Goal: Information Seeking & Learning: Learn about a topic

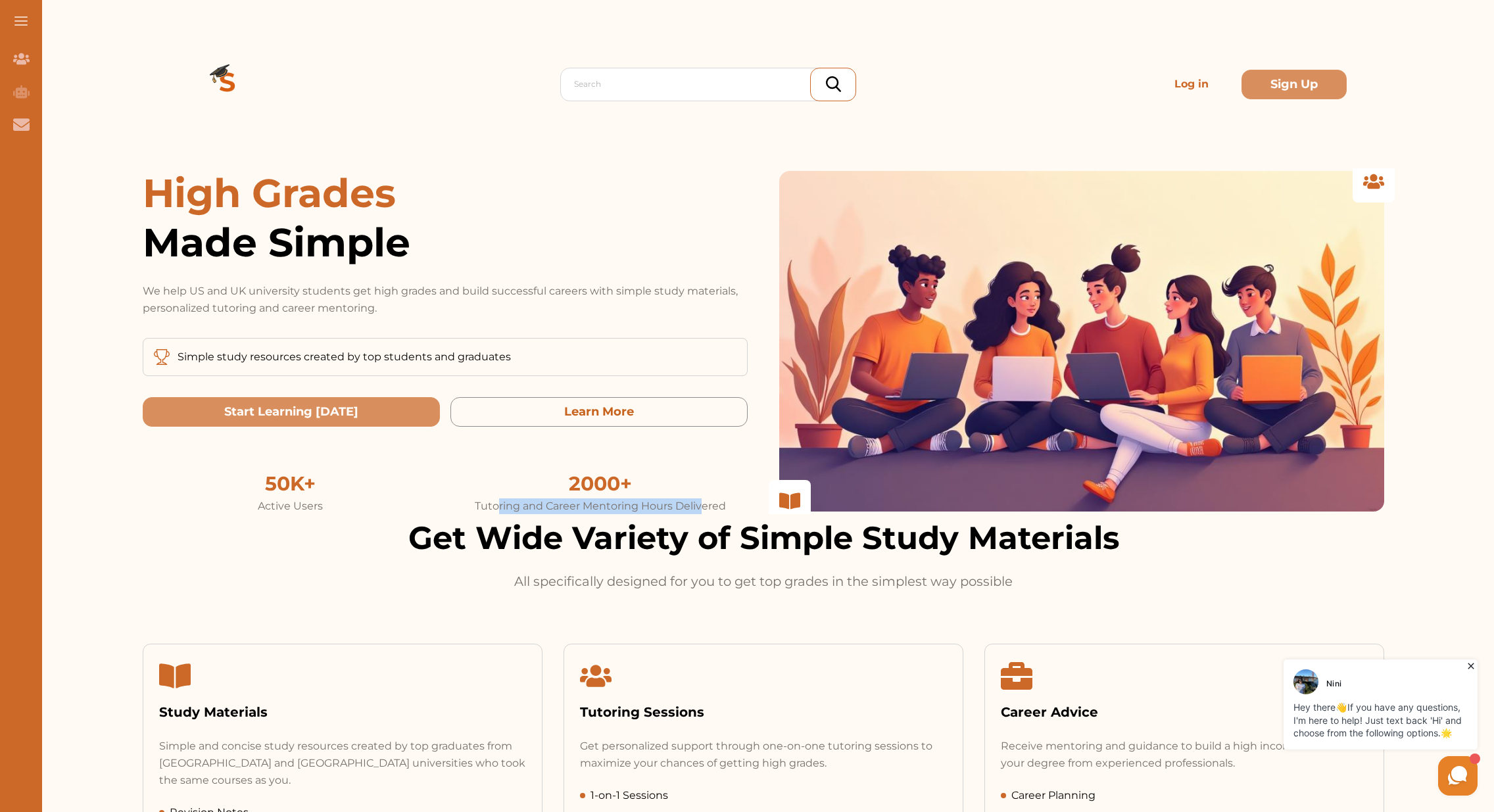
drag, startPoint x: 699, startPoint y: 507, endPoint x: 495, endPoint y: 501, distance: 204.1
click at [495, 501] on div "Tutoring and Career Mentoring Hours Delivered" at bounding box center [601, 505] width 295 height 15
click at [419, 507] on div "Active Users" at bounding box center [290, 505] width 295 height 15
click at [395, 498] on div "Active Users" at bounding box center [290, 505] width 295 height 15
drag, startPoint x: 228, startPoint y: 351, endPoint x: 450, endPoint y: 374, distance: 223.2
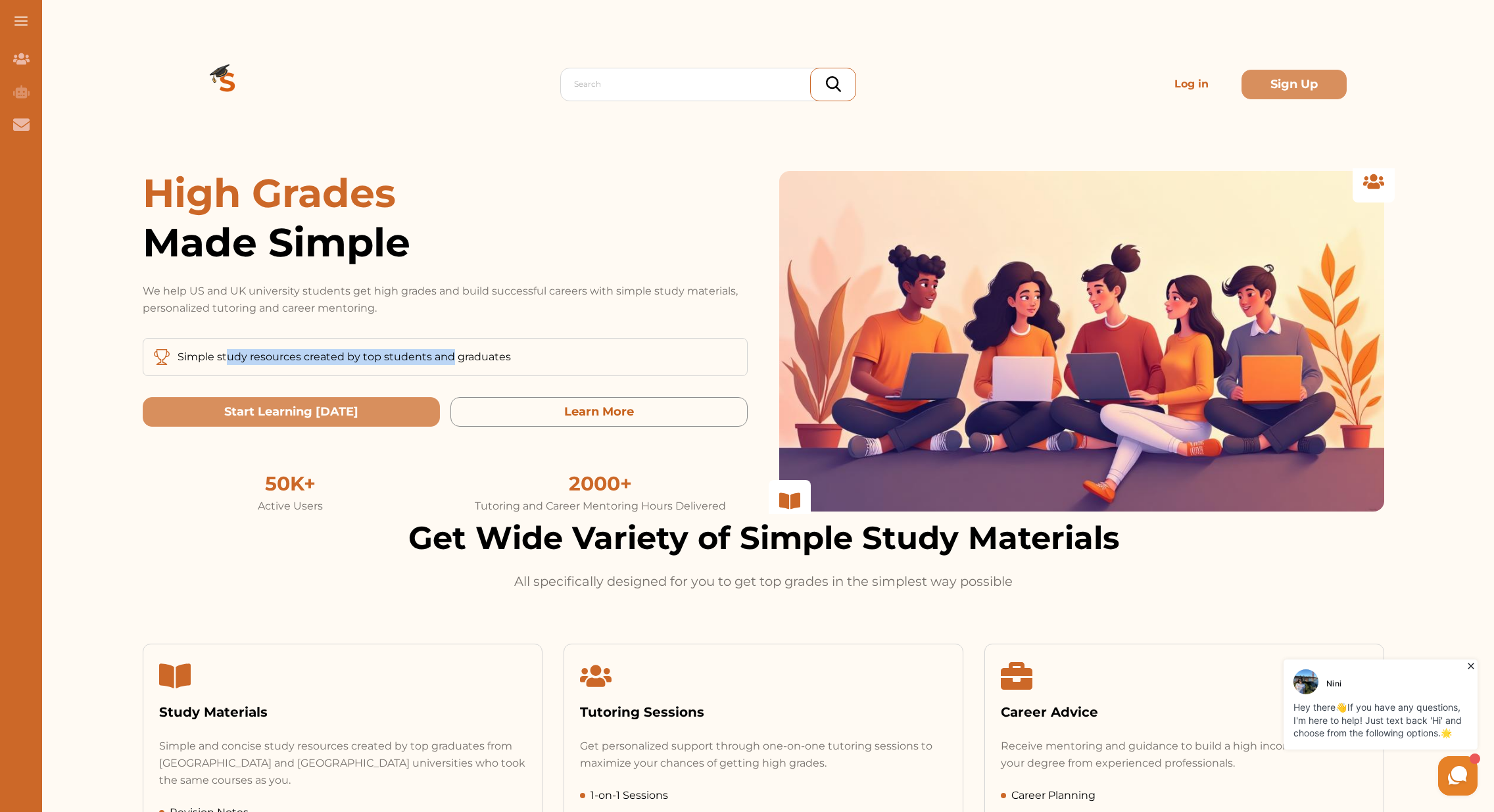
click at [450, 374] on div "Simple study resources created by top students and graduates" at bounding box center [445, 357] width 605 height 38
click at [466, 374] on div "Simple study resources created by top students and graduates" at bounding box center [445, 357] width 605 height 38
drag, startPoint x: 366, startPoint y: 352, endPoint x: 498, endPoint y: 362, distance: 132.4
click at [498, 362] on p "Simple study resources created by top students and graduates" at bounding box center [344, 357] width 333 height 15
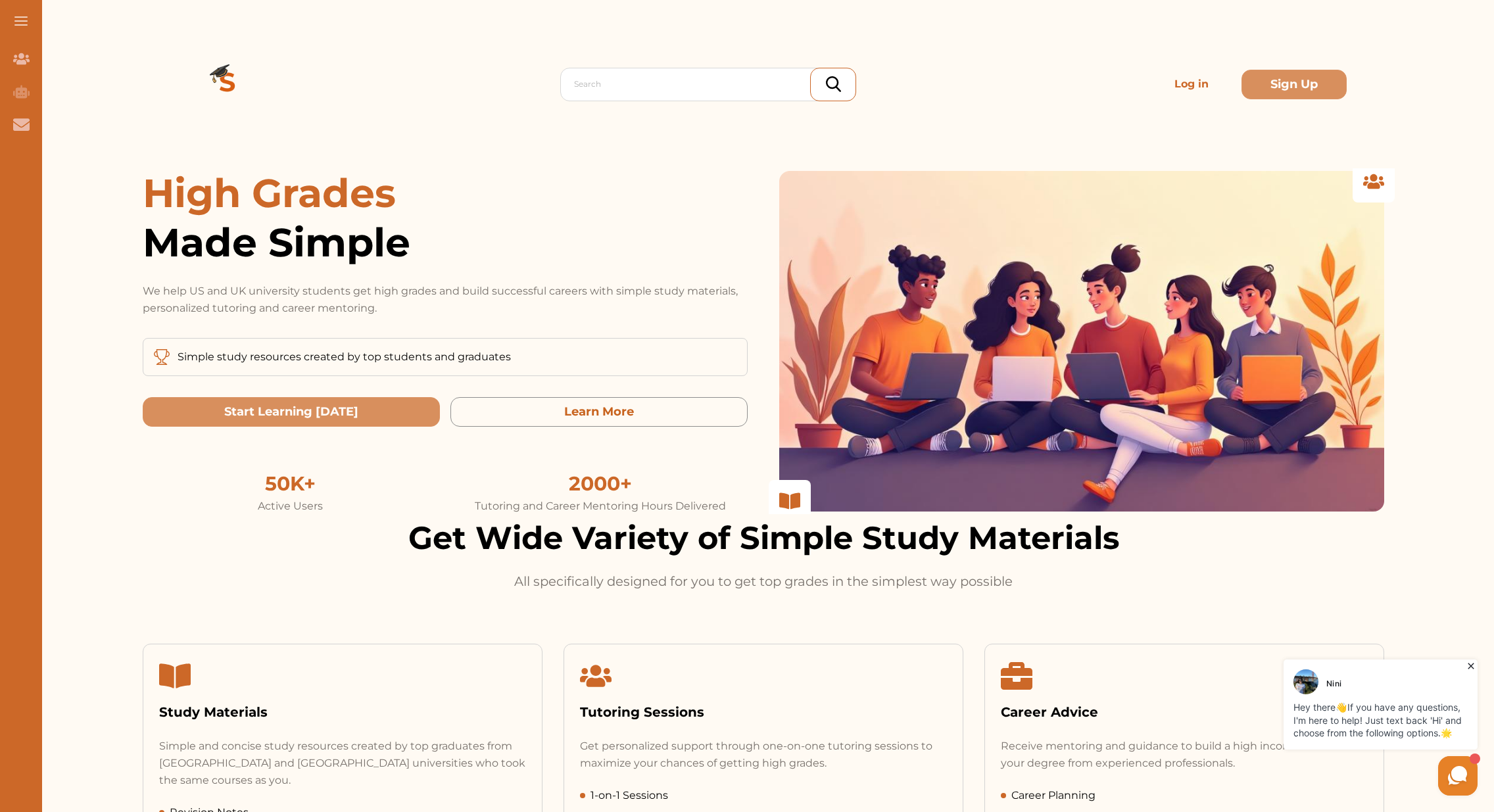
click at [1182, 87] on p "Log in" at bounding box center [1191, 84] width 94 height 27
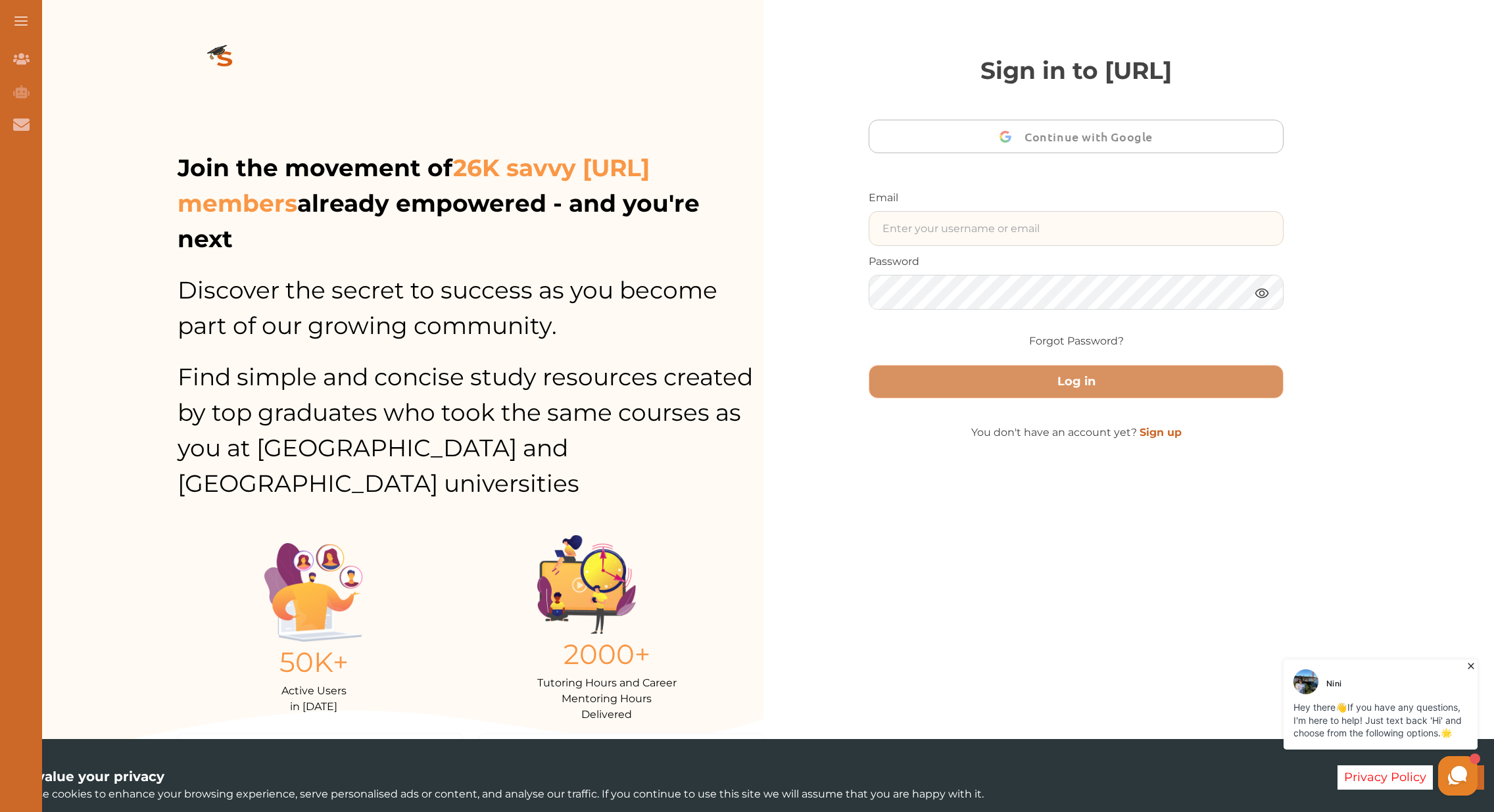
type input "akurdgelashvili@newvision.ge"
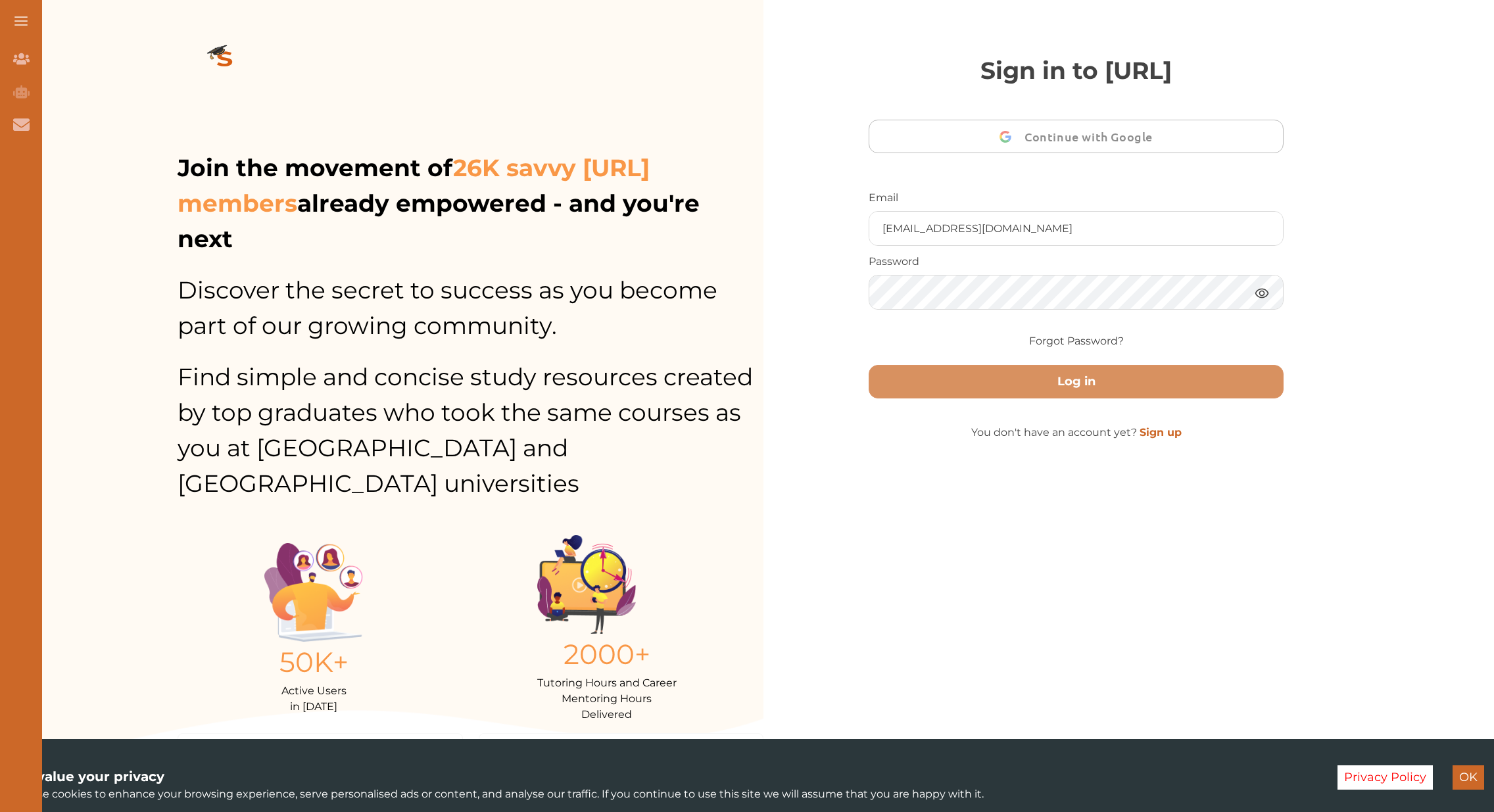
click at [1263, 293] on img at bounding box center [1261, 293] width 15 height 16
click at [1261, 290] on img at bounding box center [1261, 293] width 15 height 16
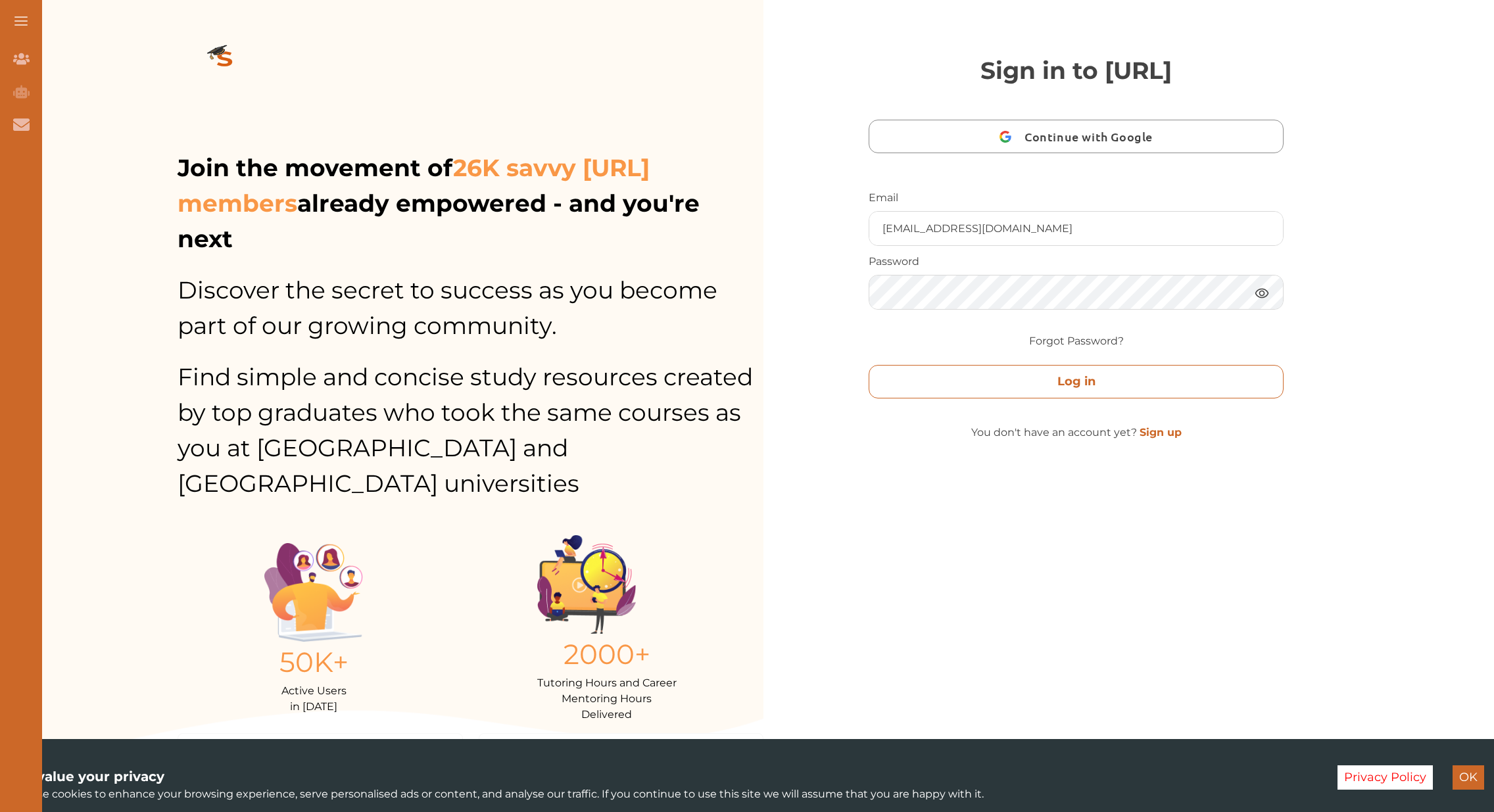
click at [1078, 388] on button "Log in" at bounding box center [1075, 381] width 415 height 33
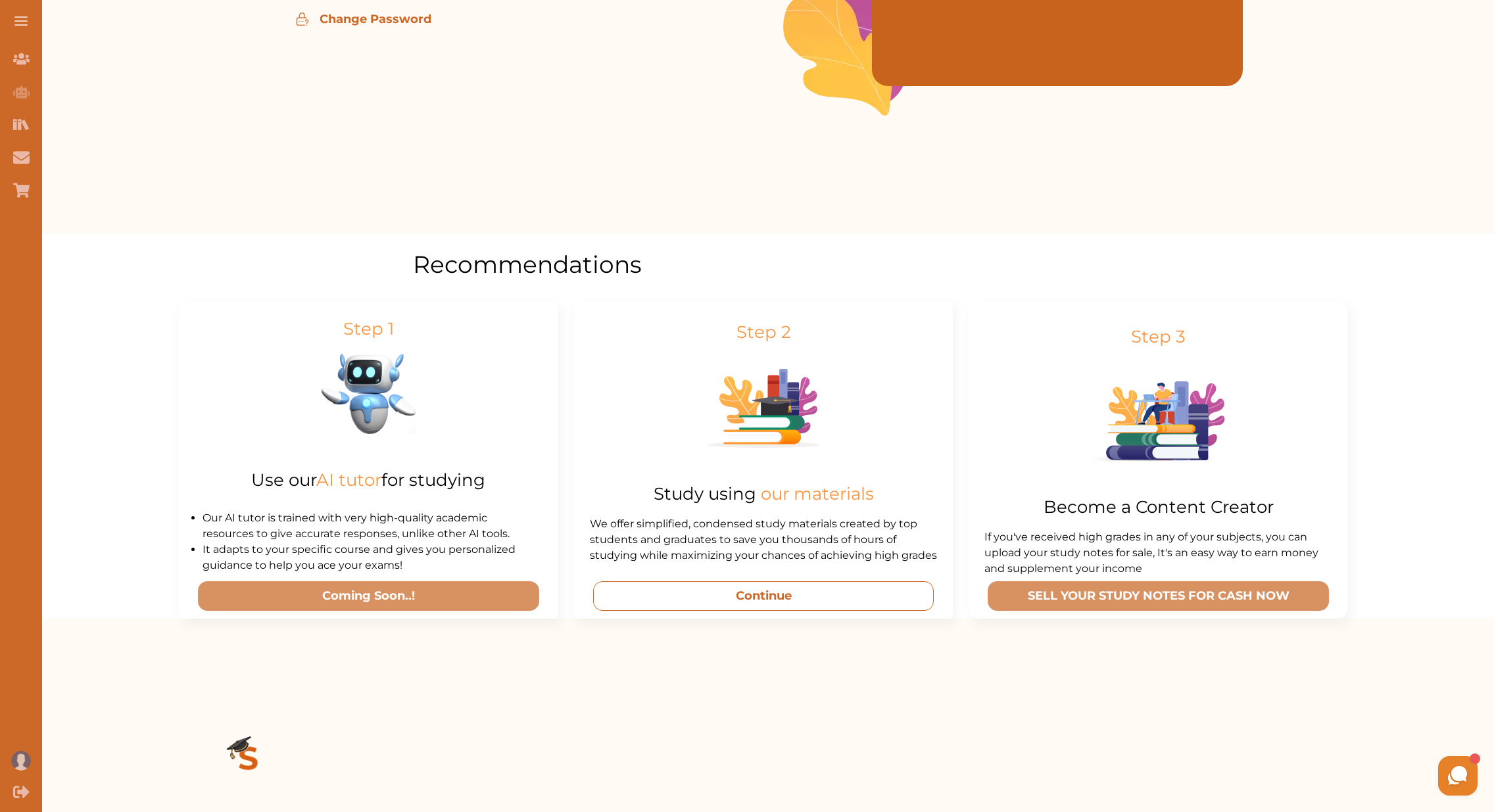
click at [772, 596] on button "Continue" at bounding box center [764, 596] width 341 height 29
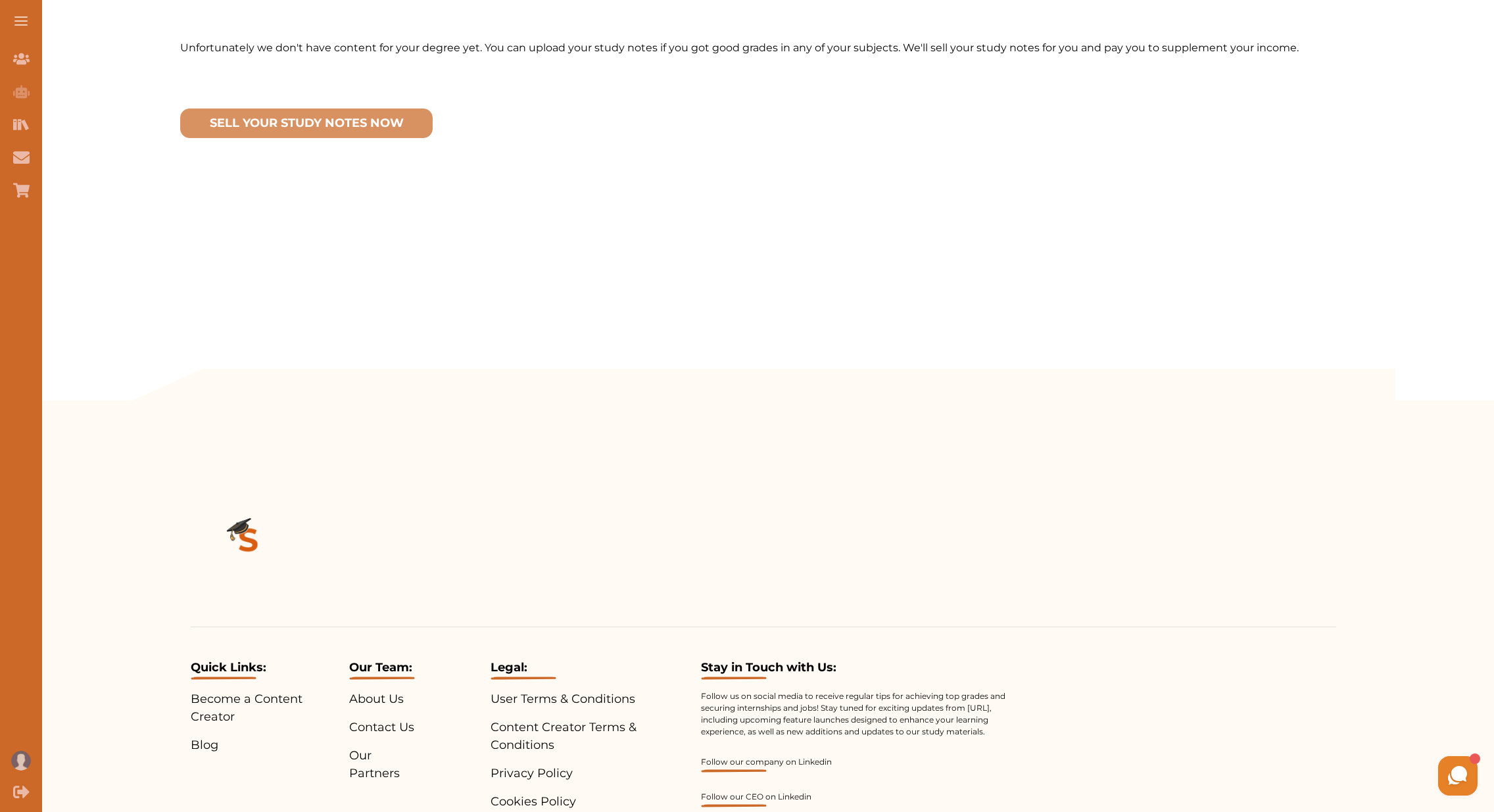
scroll to position [98, 0]
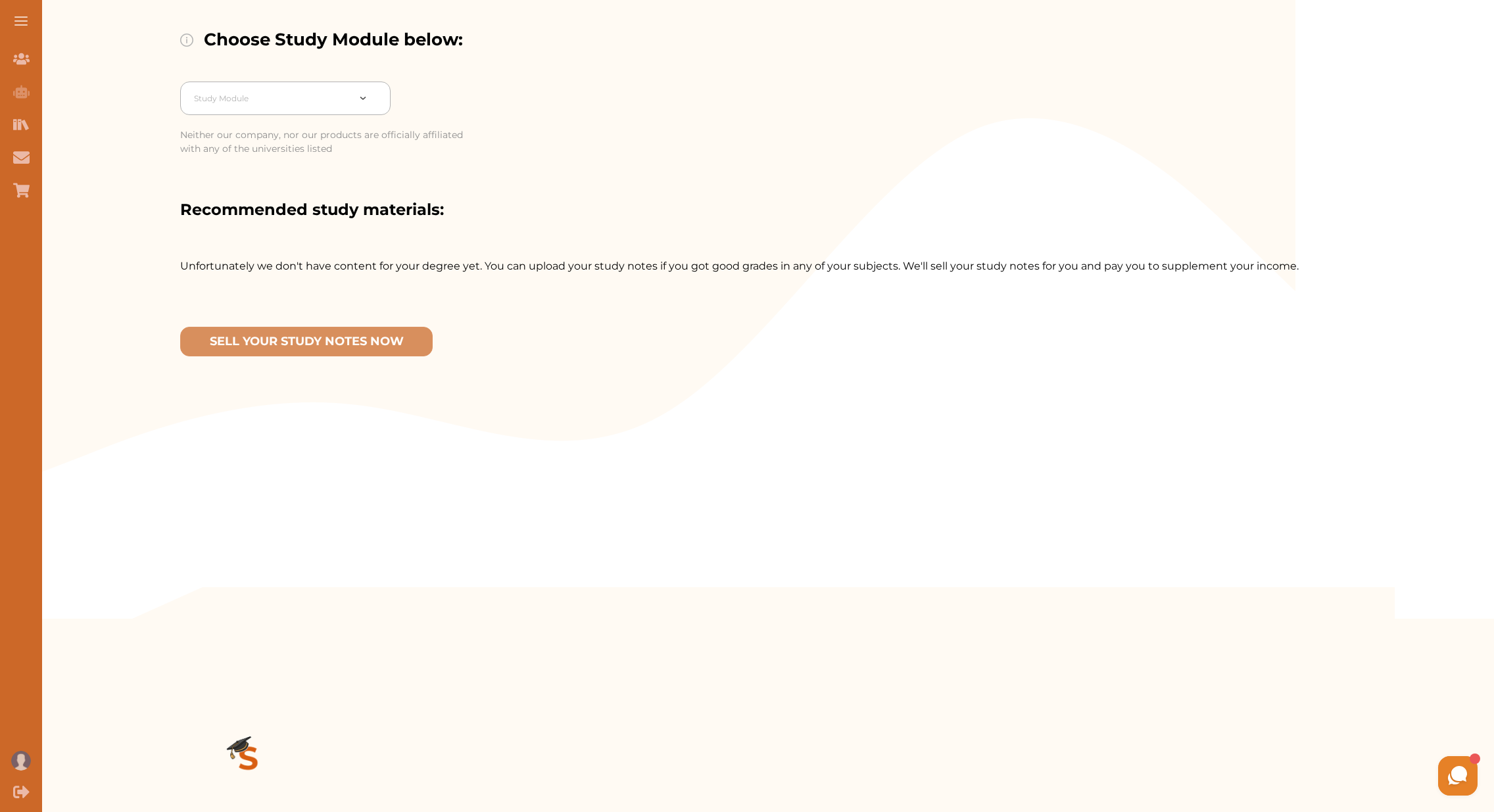
click at [277, 111] on div "Study Module" at bounding box center [285, 98] width 210 height 33
click at [250, 194] on div "Tort Law ([GEOGRAPHIC_DATA])" at bounding box center [285, 189] width 210 height 27
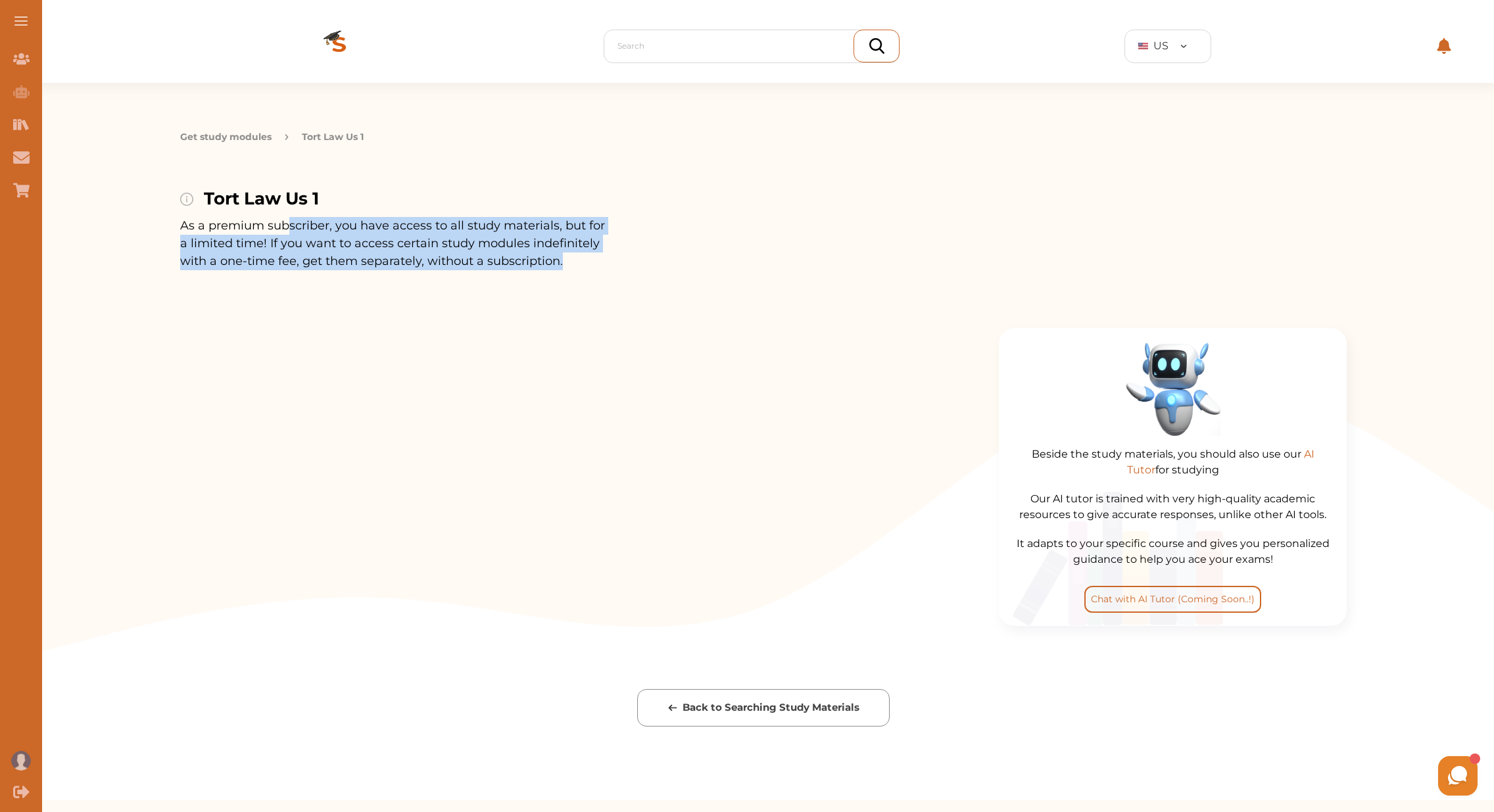
drag, startPoint x: 301, startPoint y: 228, endPoint x: 486, endPoint y: 279, distance: 191.9
click at [506, 277] on div "Get study modules Tort Law Us 1 Tort Law Us 1 As a premium subscriber, you have…" at bounding box center [764, 441] width 1461 height 717
click at [426, 256] on p "As a premium subscriber, you have access to all study materials, but for a limi…" at bounding box center [394, 243] width 427 height 53
drag, startPoint x: 283, startPoint y: 229, endPoint x: 444, endPoint y: 261, distance: 164.1
click at [444, 261] on p "As a premium subscriber, you have access to all study materials, but for a limi…" at bounding box center [394, 243] width 427 height 53
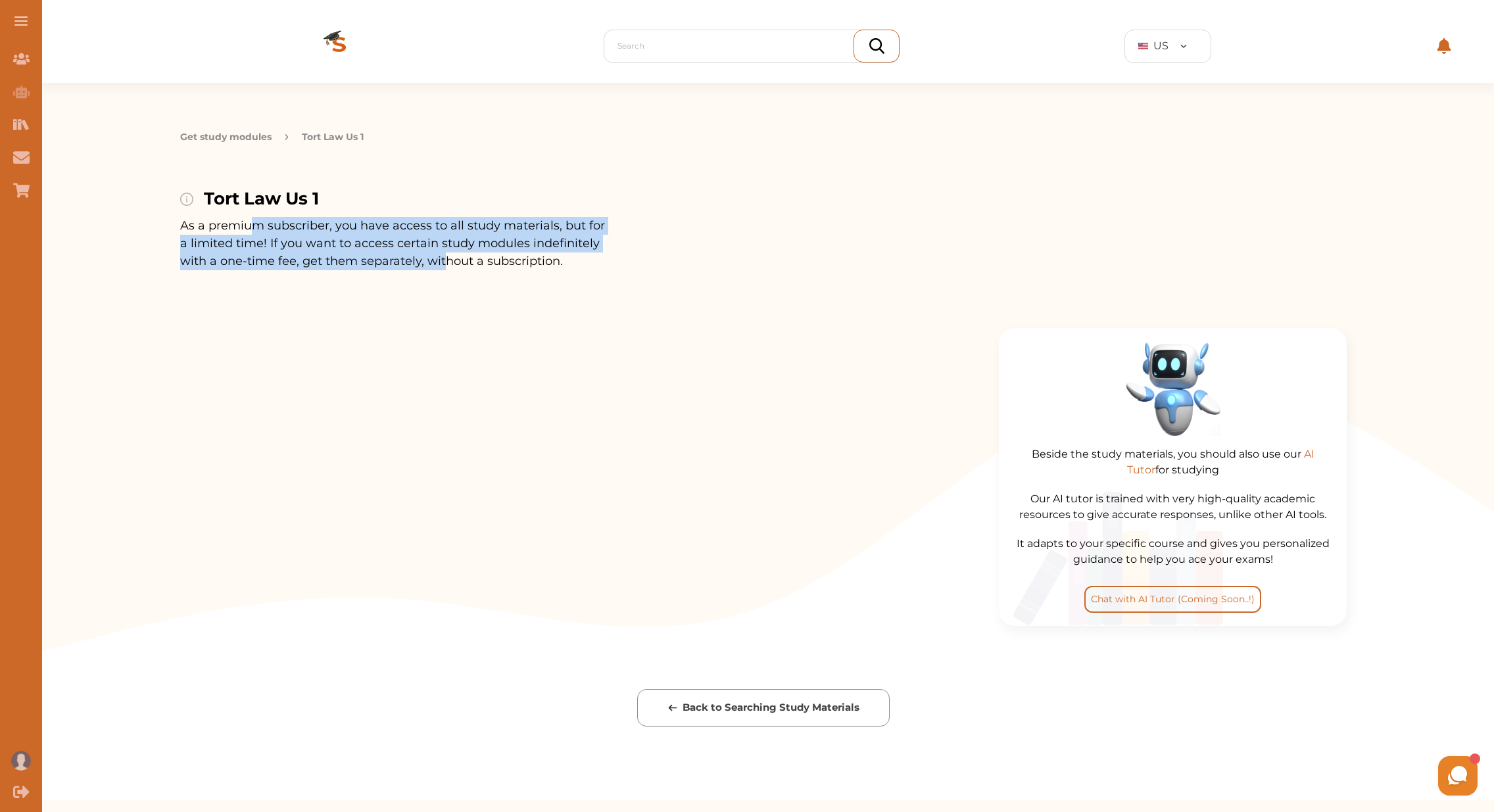
click at [412, 225] on p "As a premium subscriber, you have access to all study materials, but for a limi…" at bounding box center [394, 243] width 427 height 53
drag, startPoint x: 455, startPoint y: 227, endPoint x: 513, endPoint y: 265, distance: 69.3
click at [518, 265] on p "As a premium subscriber, you have access to all study materials, but for a limi…" at bounding box center [394, 243] width 427 height 53
click at [379, 241] on p "As a premium subscriber, you have access to all study materials, but for a limi…" at bounding box center [394, 243] width 427 height 53
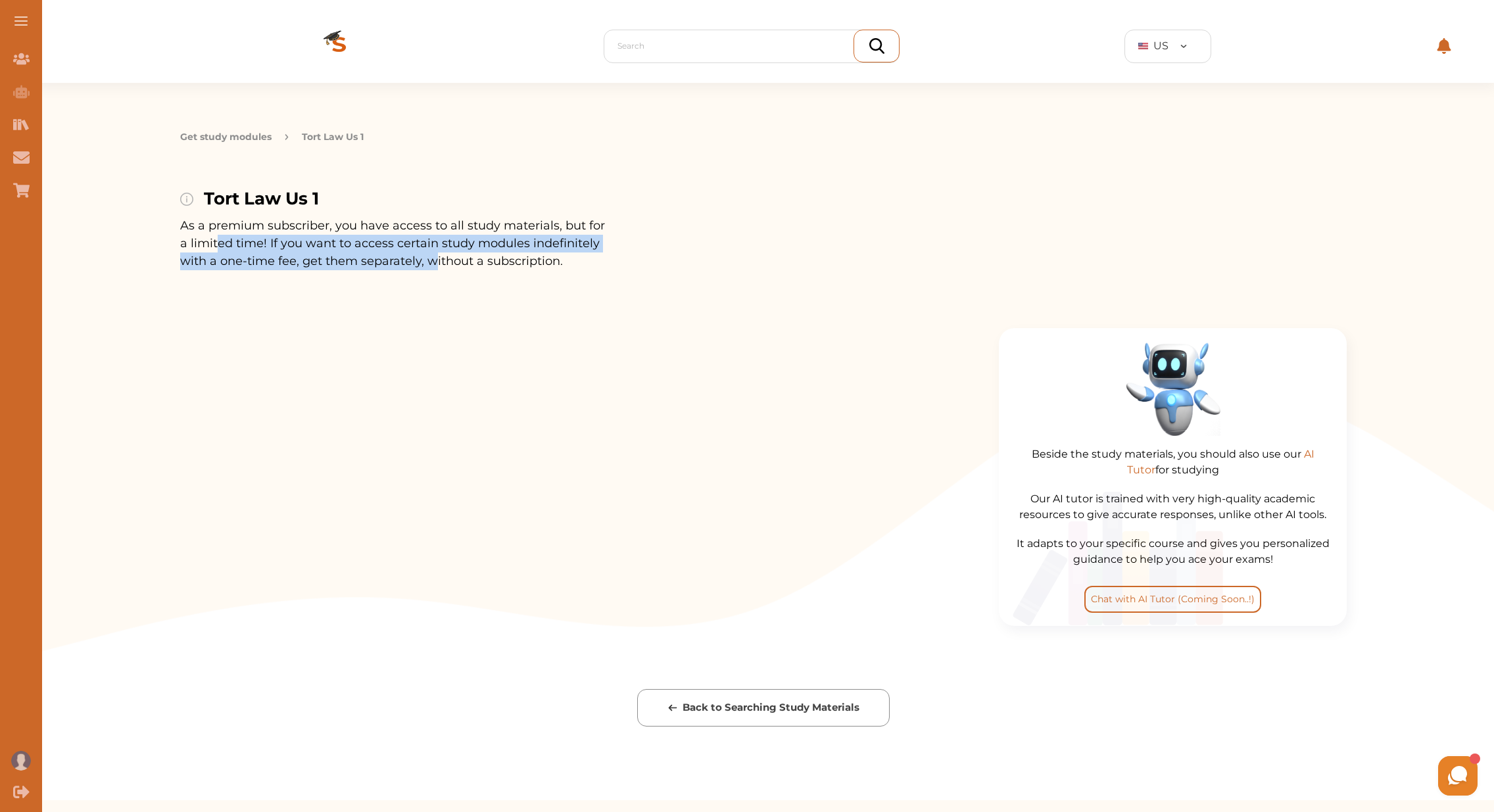
drag, startPoint x: 218, startPoint y: 248, endPoint x: 428, endPoint y: 265, distance: 210.7
click at [433, 265] on p "As a premium subscriber, you have access to all study materials, but for a limi…" at bounding box center [394, 243] width 427 height 53
click at [383, 240] on p "As a premium subscriber, you have access to all study materials, but for a limi…" at bounding box center [394, 243] width 427 height 53
drag, startPoint x: 407, startPoint y: 240, endPoint x: 490, endPoint y: 250, distance: 83.6
click at [496, 253] on p "As a premium subscriber, you have access to all study materials, but for a limi…" at bounding box center [394, 243] width 427 height 53
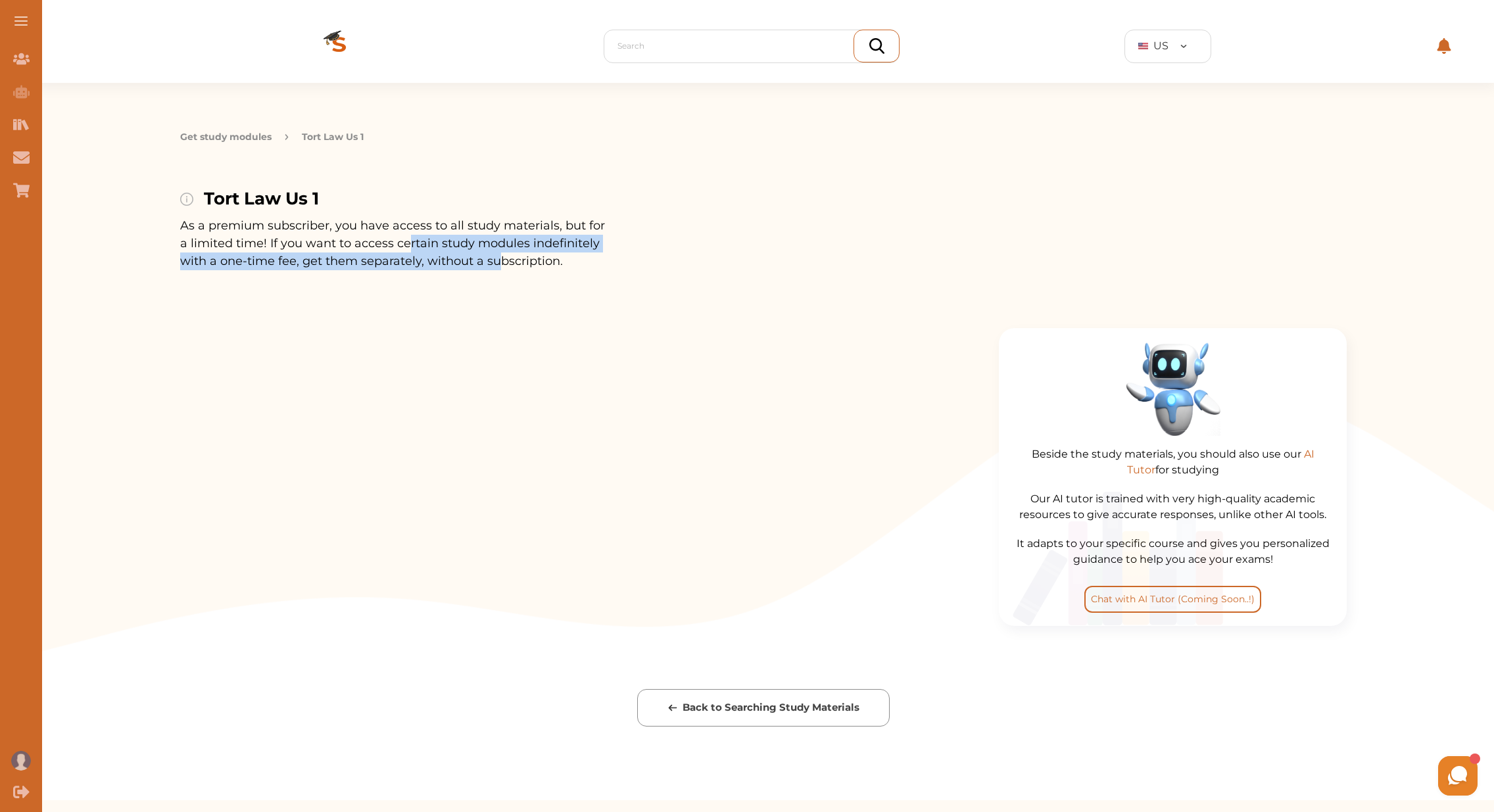
click at [600, 248] on p "As a premium subscriber, you have access to all study materials, but for a limi…" at bounding box center [394, 243] width 427 height 53
click at [542, 262] on p "As a premium subscriber, you have access to all study materials, but for a limi…" at bounding box center [394, 243] width 427 height 53
drag, startPoint x: 308, startPoint y: 337, endPoint x: 336, endPoint y: 140, distance: 199.0
click at [309, 337] on div at bounding box center [585, 456] width 811 height 361
click at [350, 142] on p "Tort Law Us 1" at bounding box center [332, 137] width 62 height 14
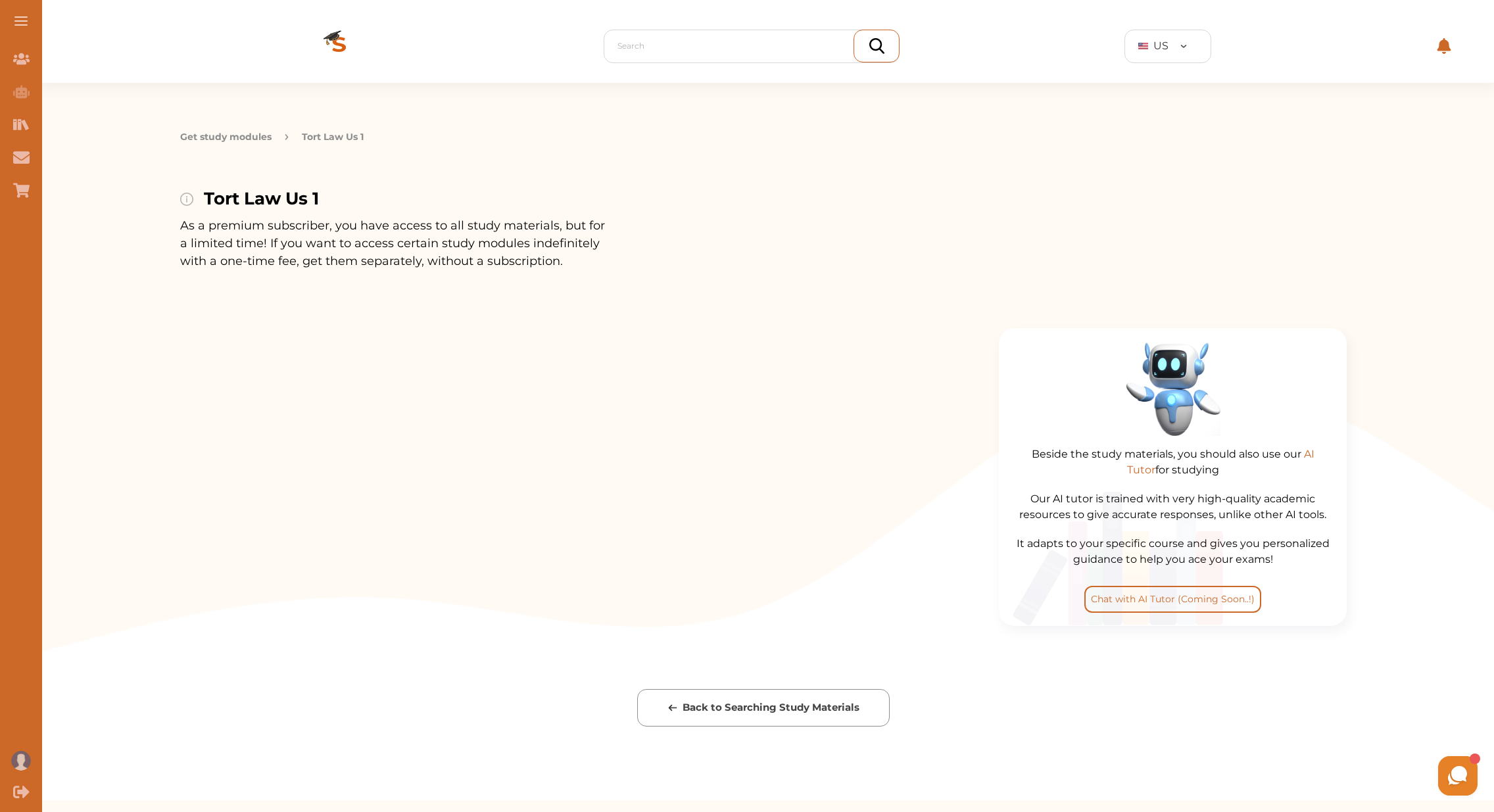
click at [238, 139] on button "Get study modules" at bounding box center [226, 137] width 91 height 14
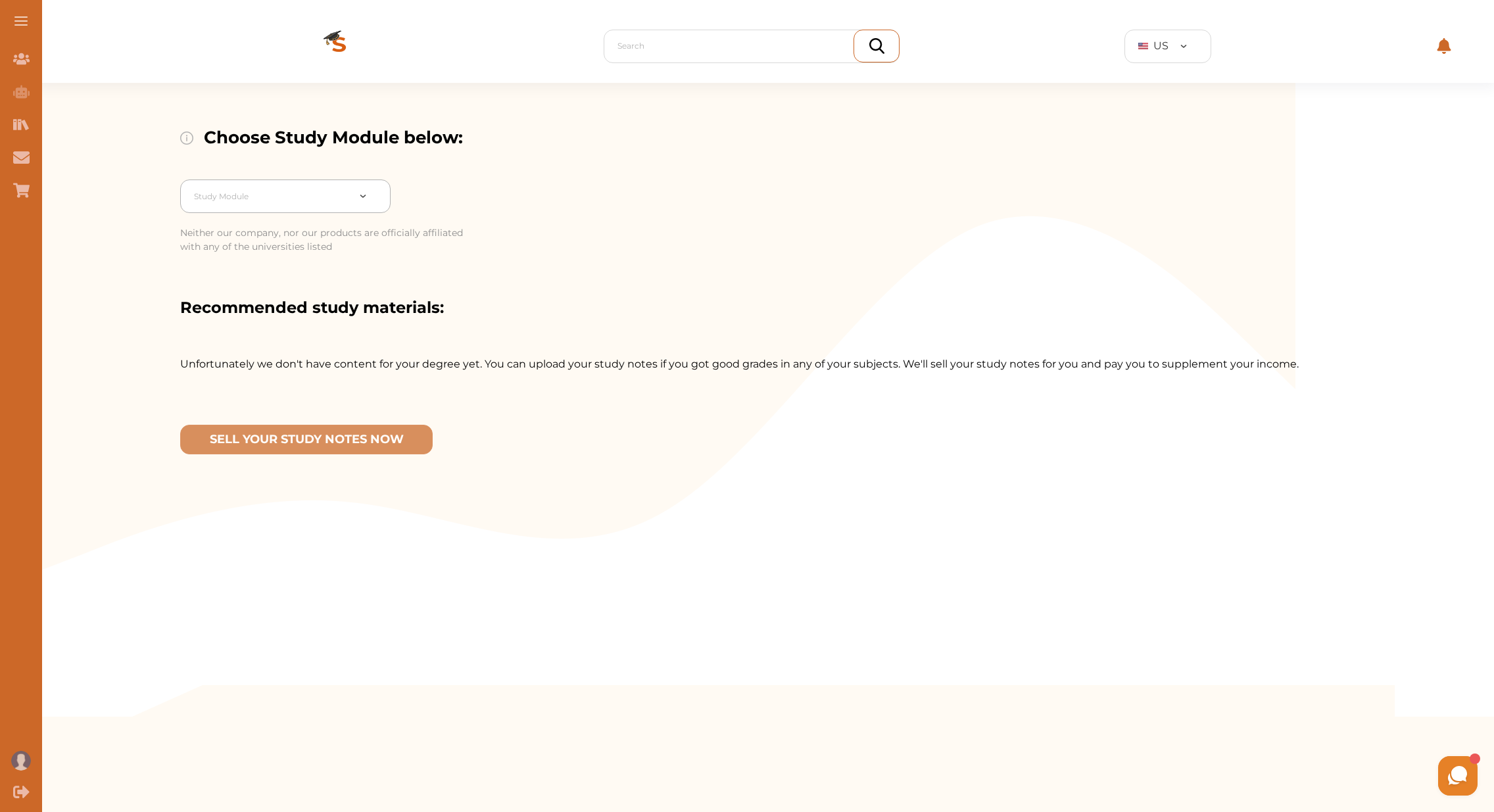
click at [302, 203] on div at bounding box center [270, 196] width 154 height 18
click at [256, 235] on div "Contract Law ([GEOGRAPHIC_DATA])" at bounding box center [285, 234] width 210 height 27
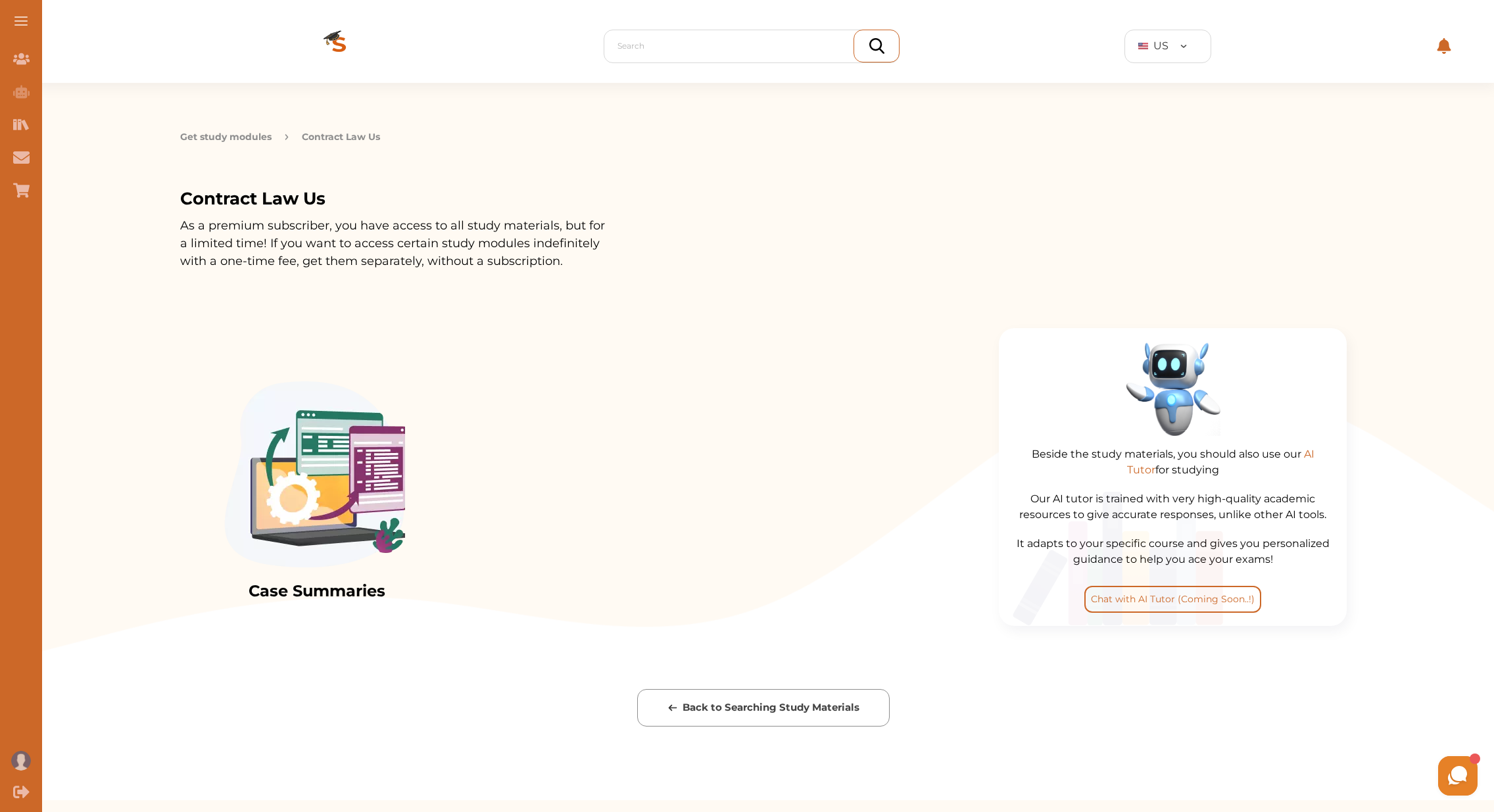
click at [332, 468] on img at bounding box center [315, 477] width 186 height 194
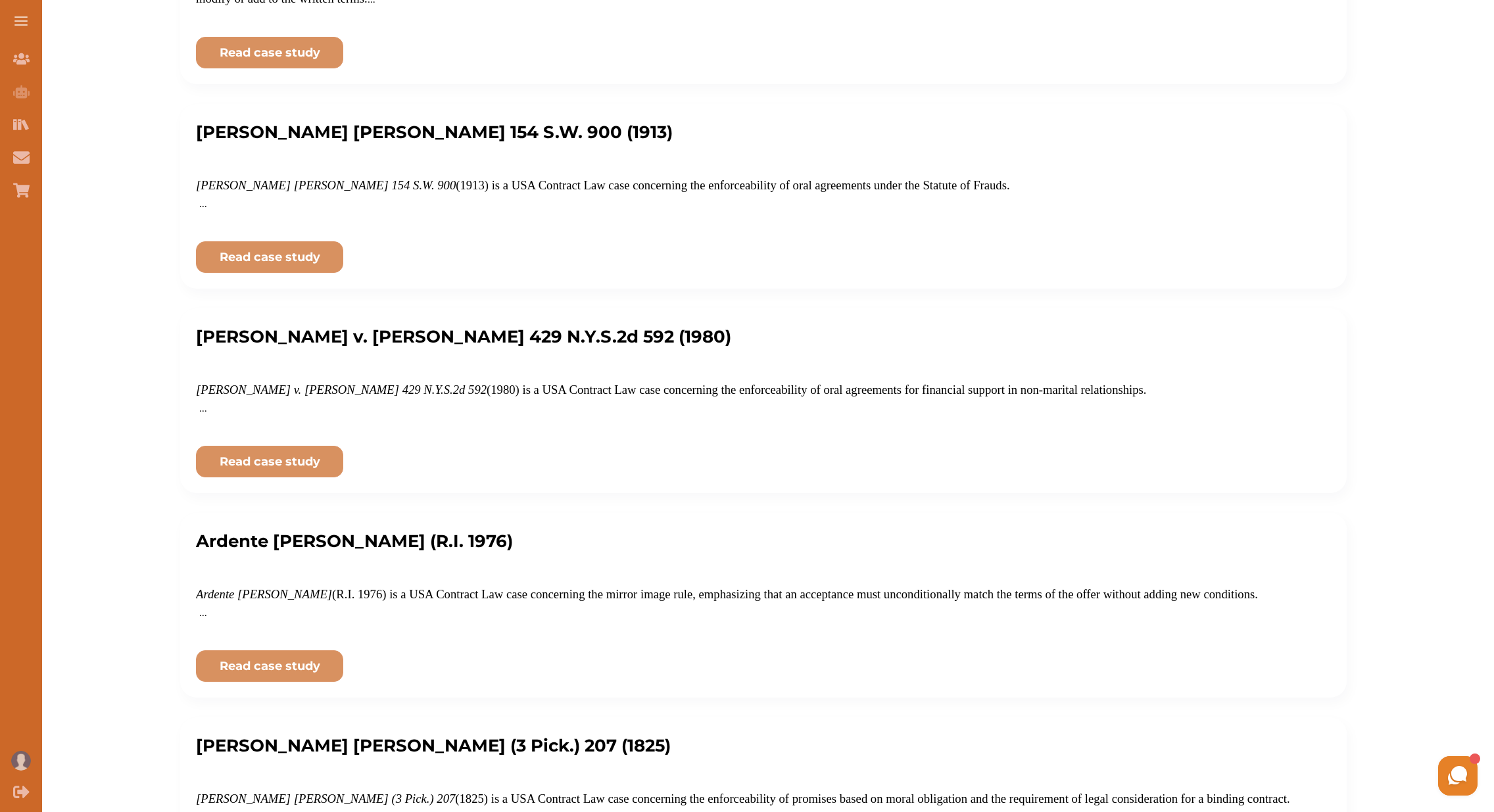
scroll to position [1582, 0]
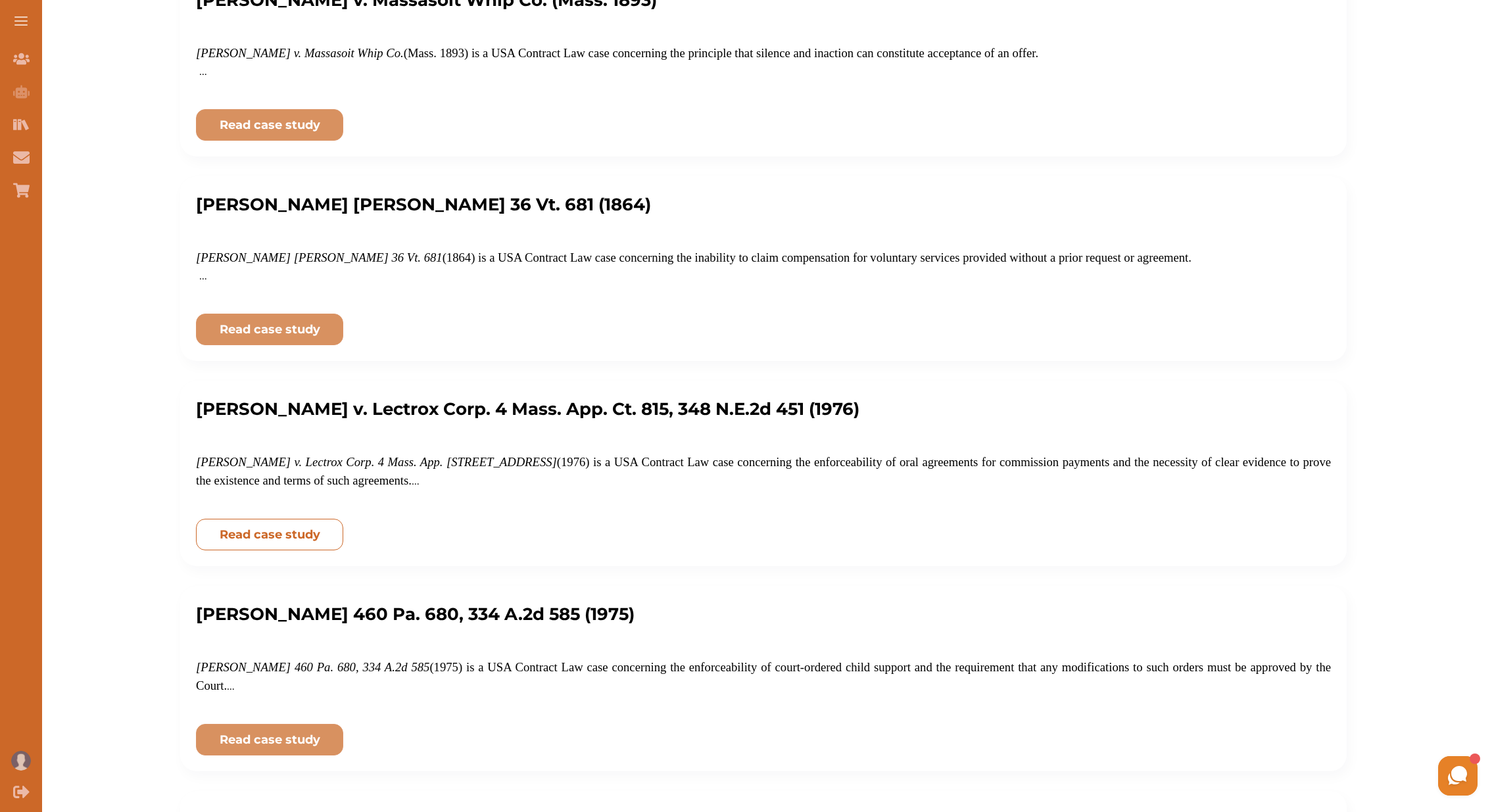
click at [279, 537] on p "Read case study" at bounding box center [270, 535] width 100 height 18
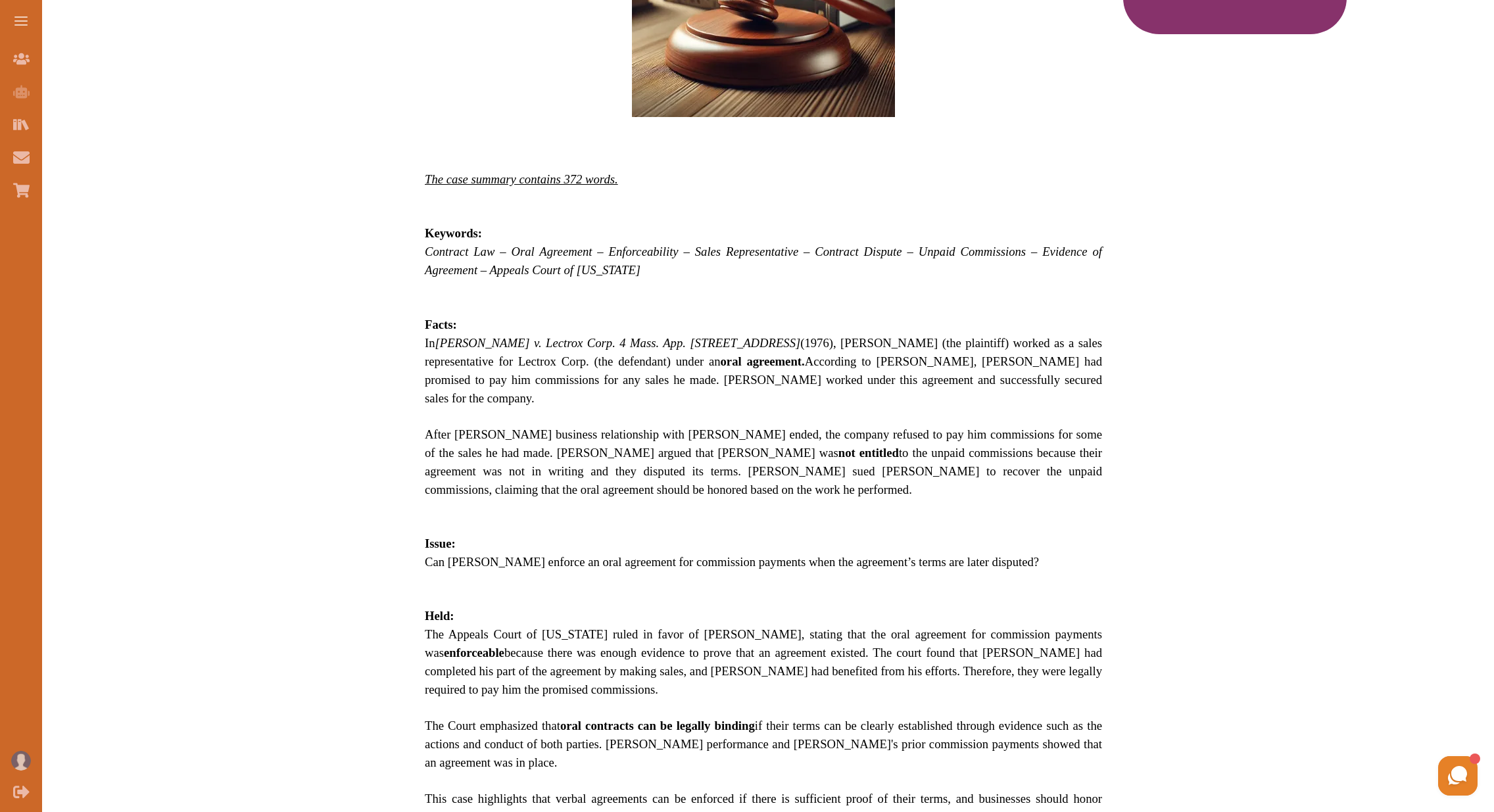
scroll to position [632, 0]
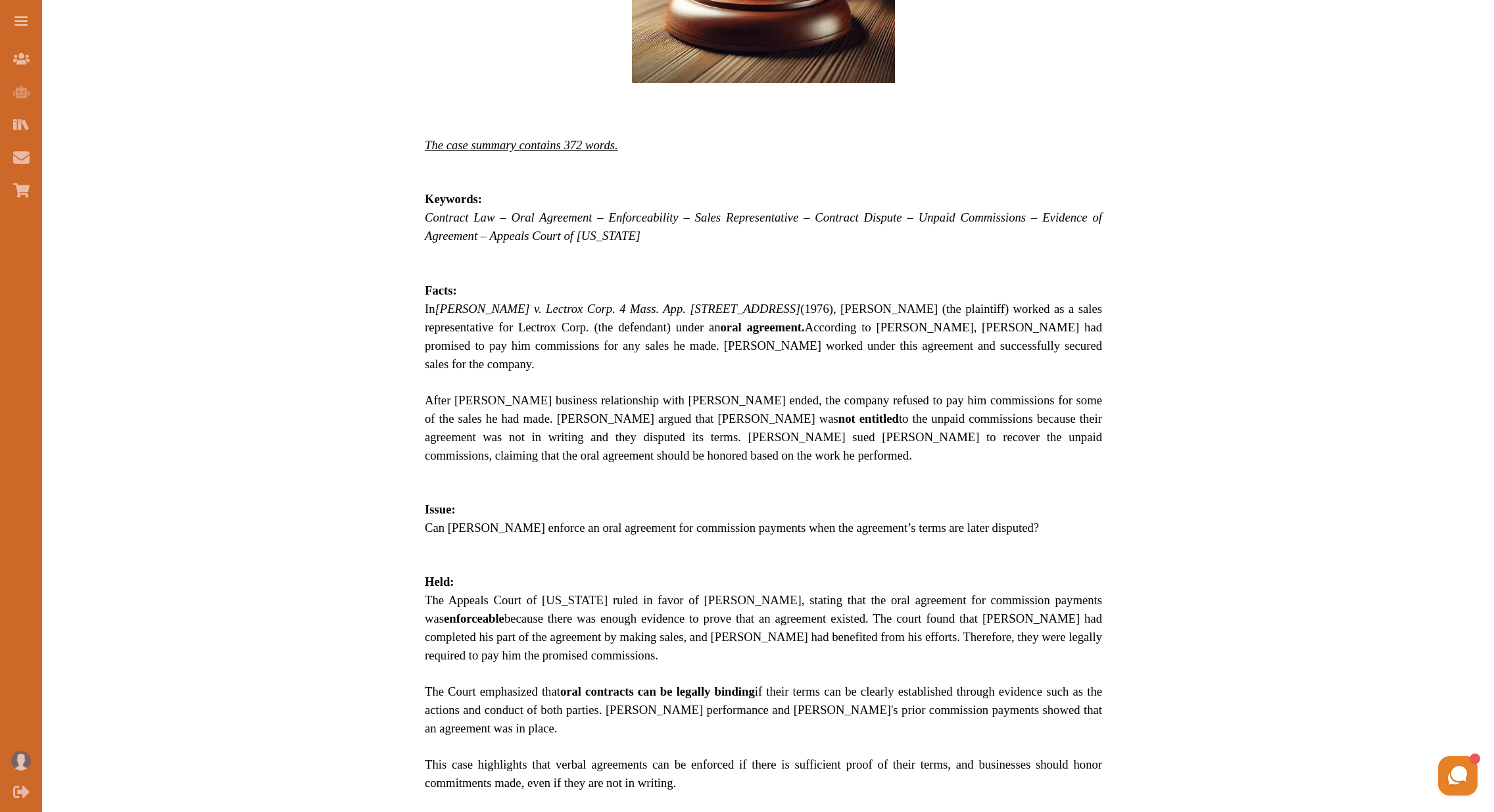
drag, startPoint x: 688, startPoint y: 335, endPoint x: 776, endPoint y: 410, distance: 115.6
click at [776, 410] on p "Wagner v. Lectrox Corp. 4 Mass. App. Ct. 815, 348 N.E.2d 451 (1976) is a USA Co…" at bounding box center [763, 296] width 677 height 1170
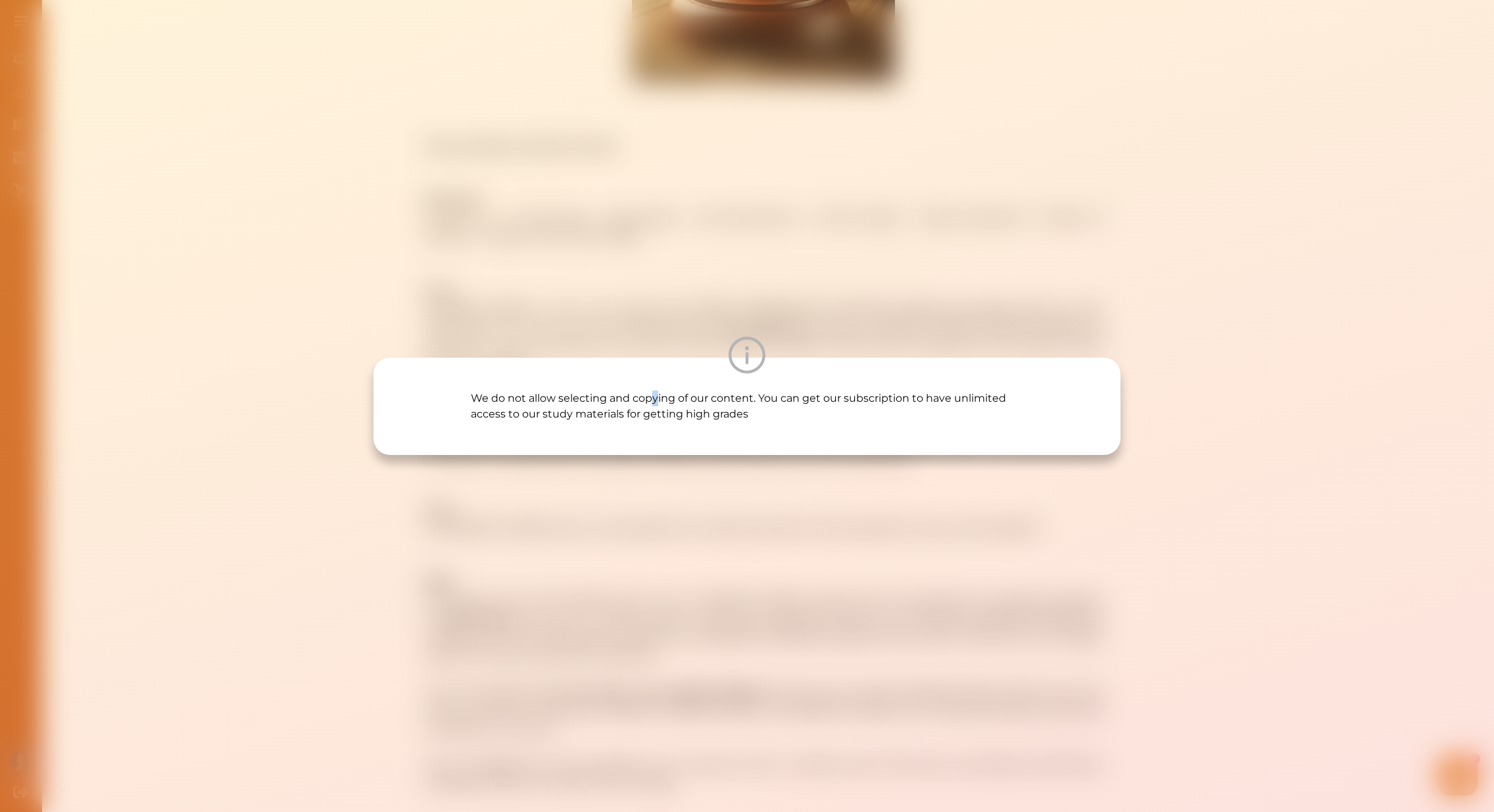
click at [649, 393] on p "We do not allow selecting and copying of our content. You can get our subscript…" at bounding box center [747, 406] width 552 height 32
click at [649, 265] on div "We do not allow selecting and copying of our content. You can get our subscript…" at bounding box center [747, 406] width 1494 height 812
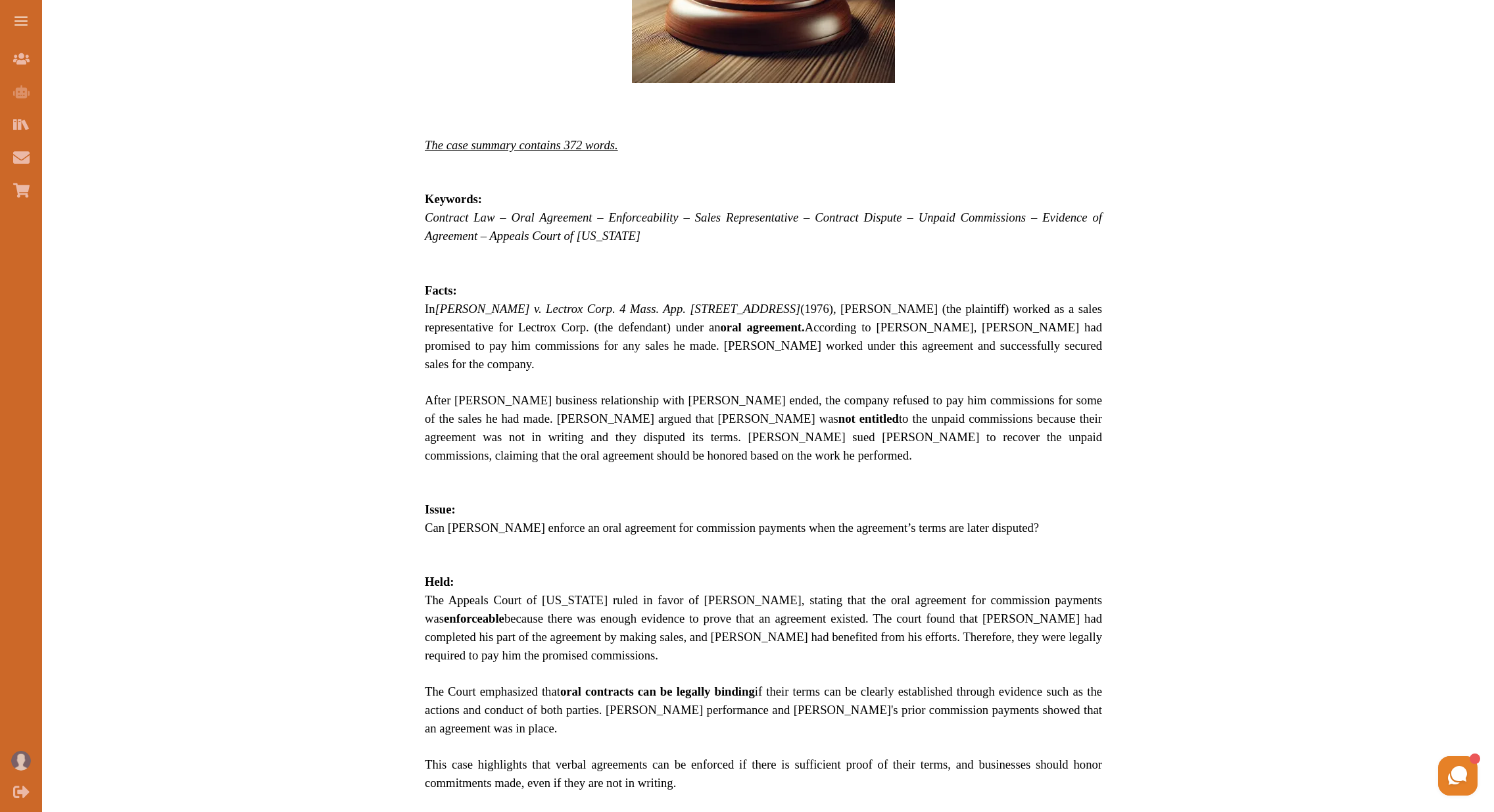
click at [727, 555] on p at bounding box center [763, 564] width 677 height 18
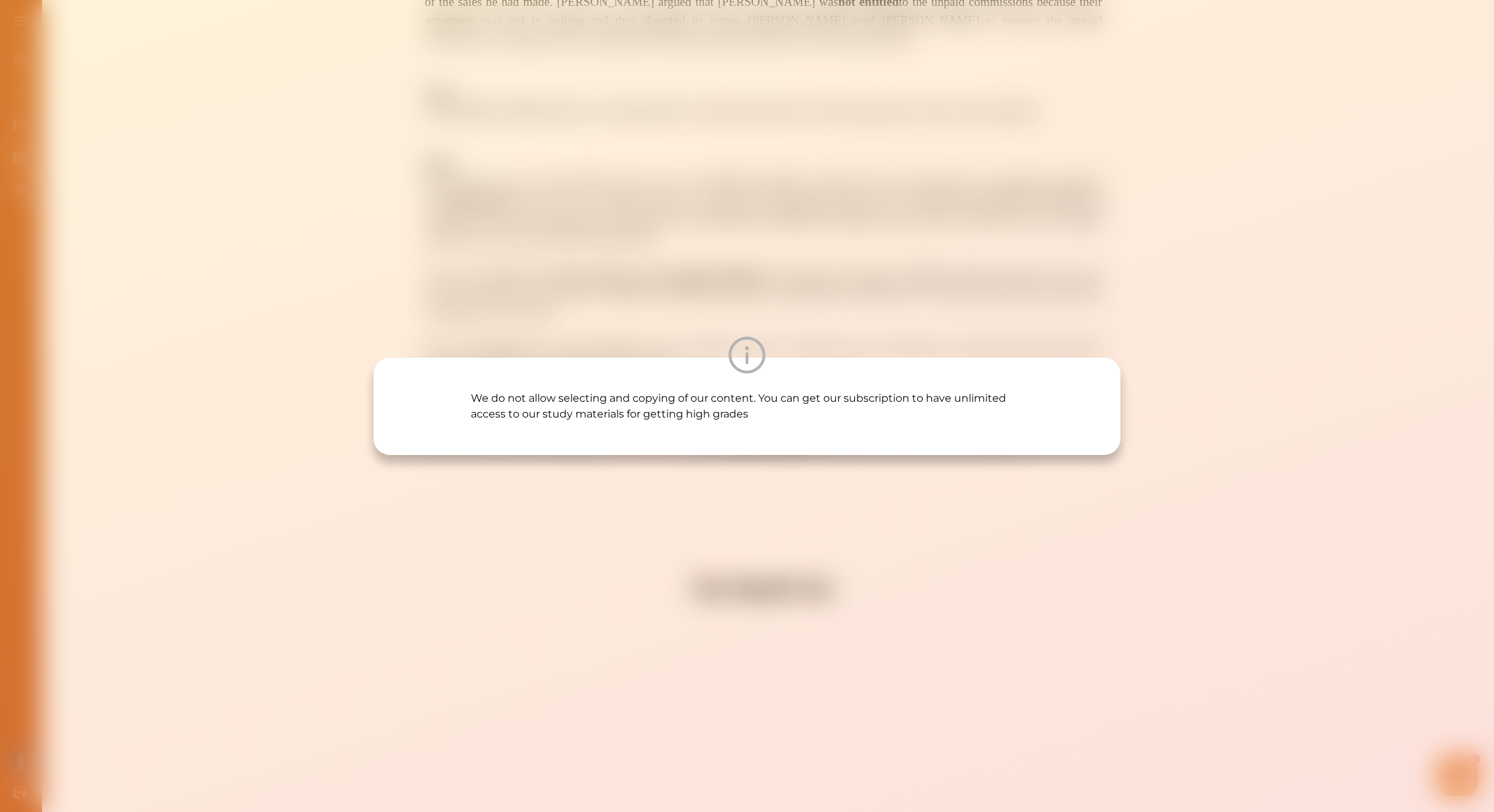
scroll to position [1266, 0]
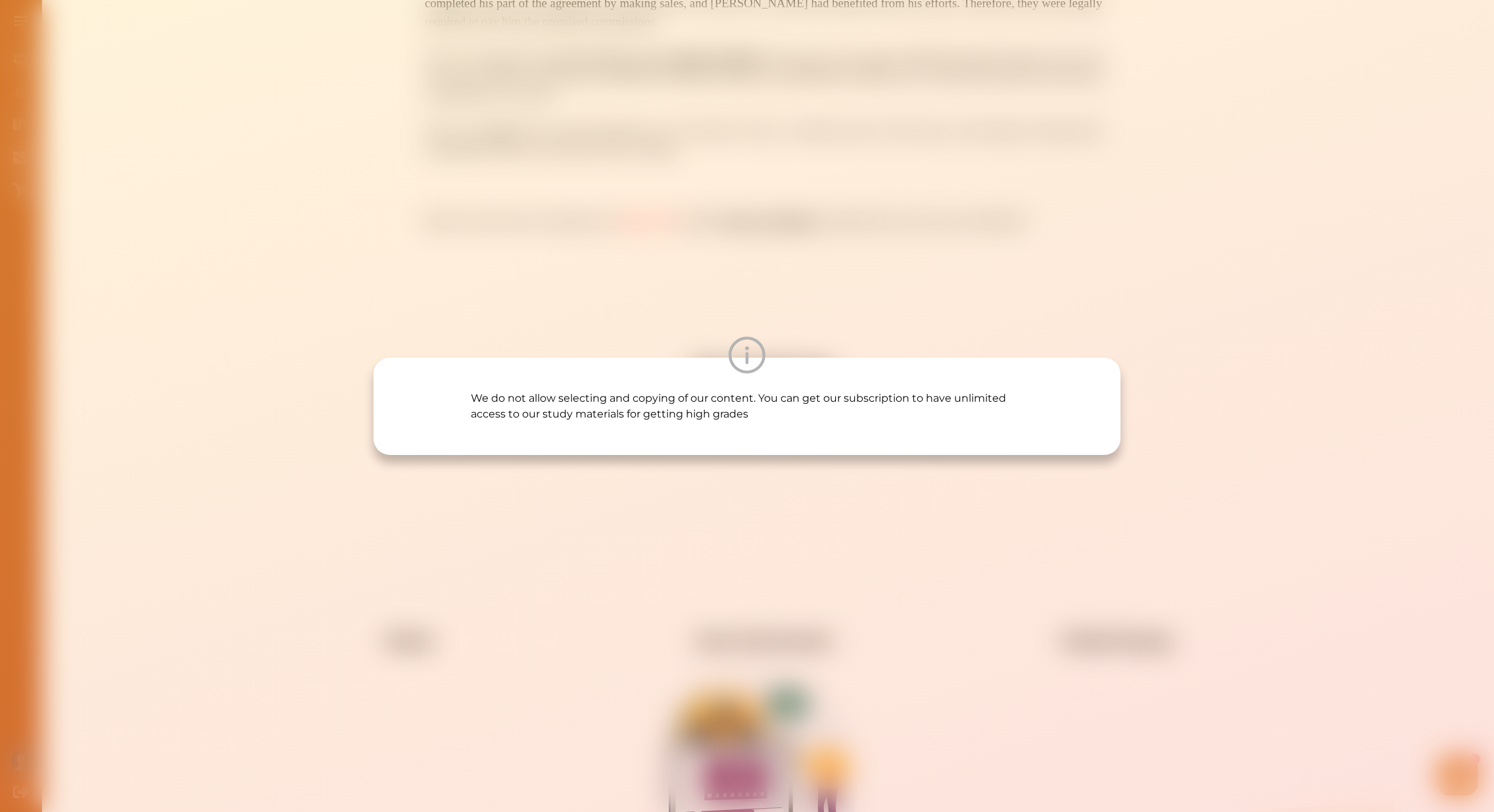
click at [740, 626] on div "We do not allow selecting and copying of our content. You can get our subscript…" at bounding box center [747, 406] width 1494 height 812
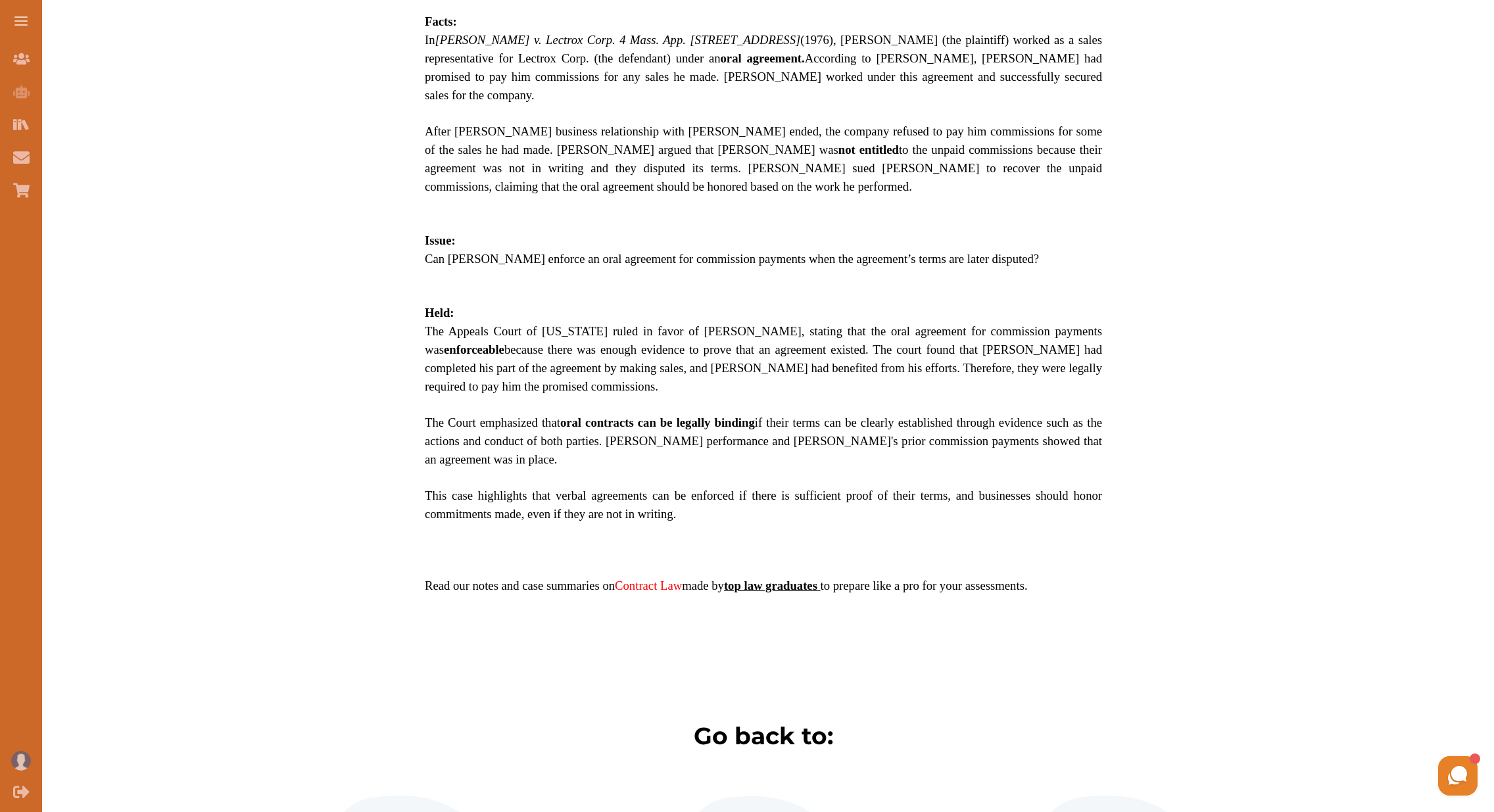
scroll to position [632, 0]
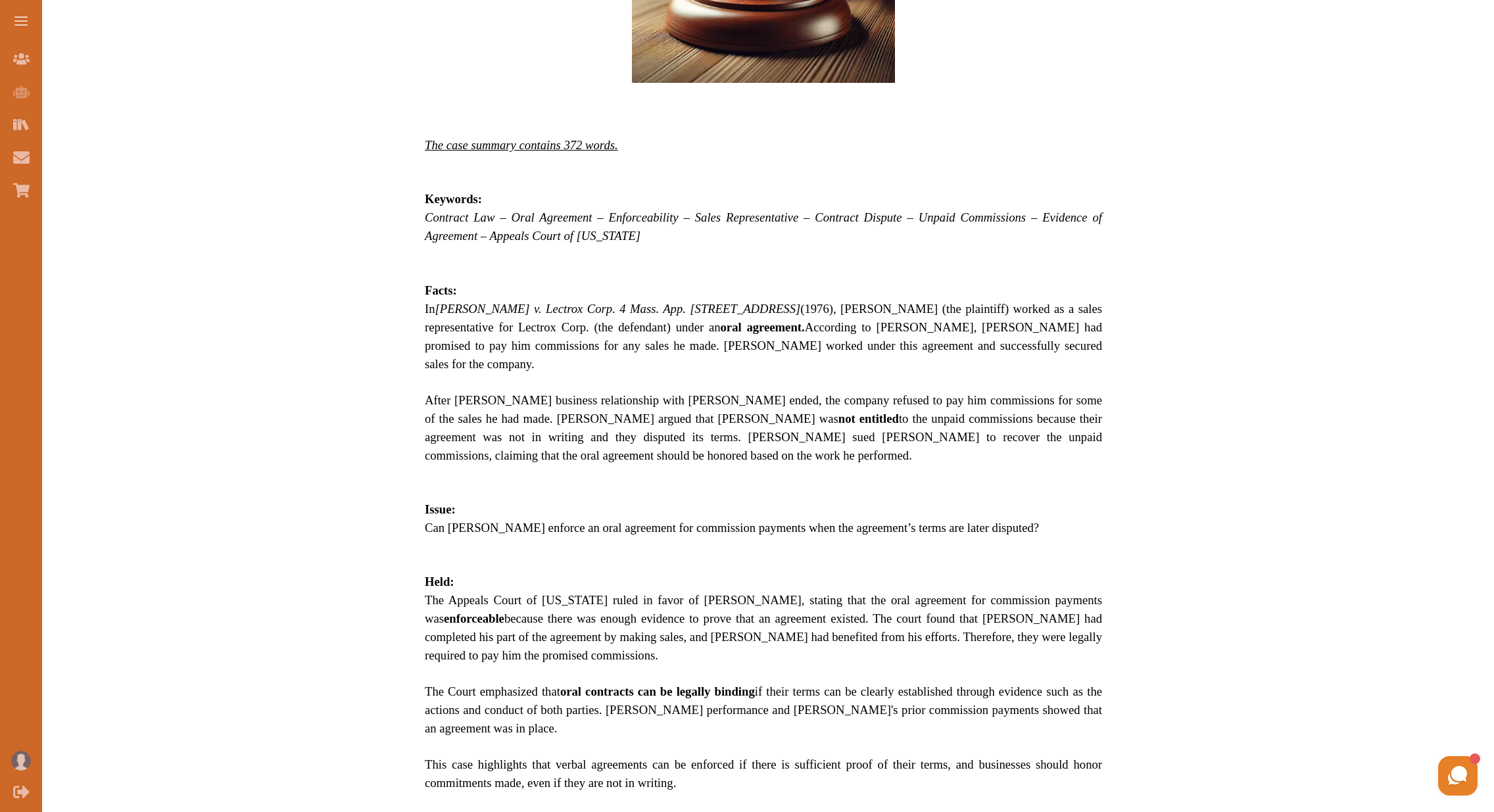
drag, startPoint x: 741, startPoint y: 656, endPoint x: 793, endPoint y: 673, distance: 54.7
click at [793, 685] on span "The Court emphasized that oral contracts can be legally binding if their terms …" at bounding box center [763, 710] width 677 height 51
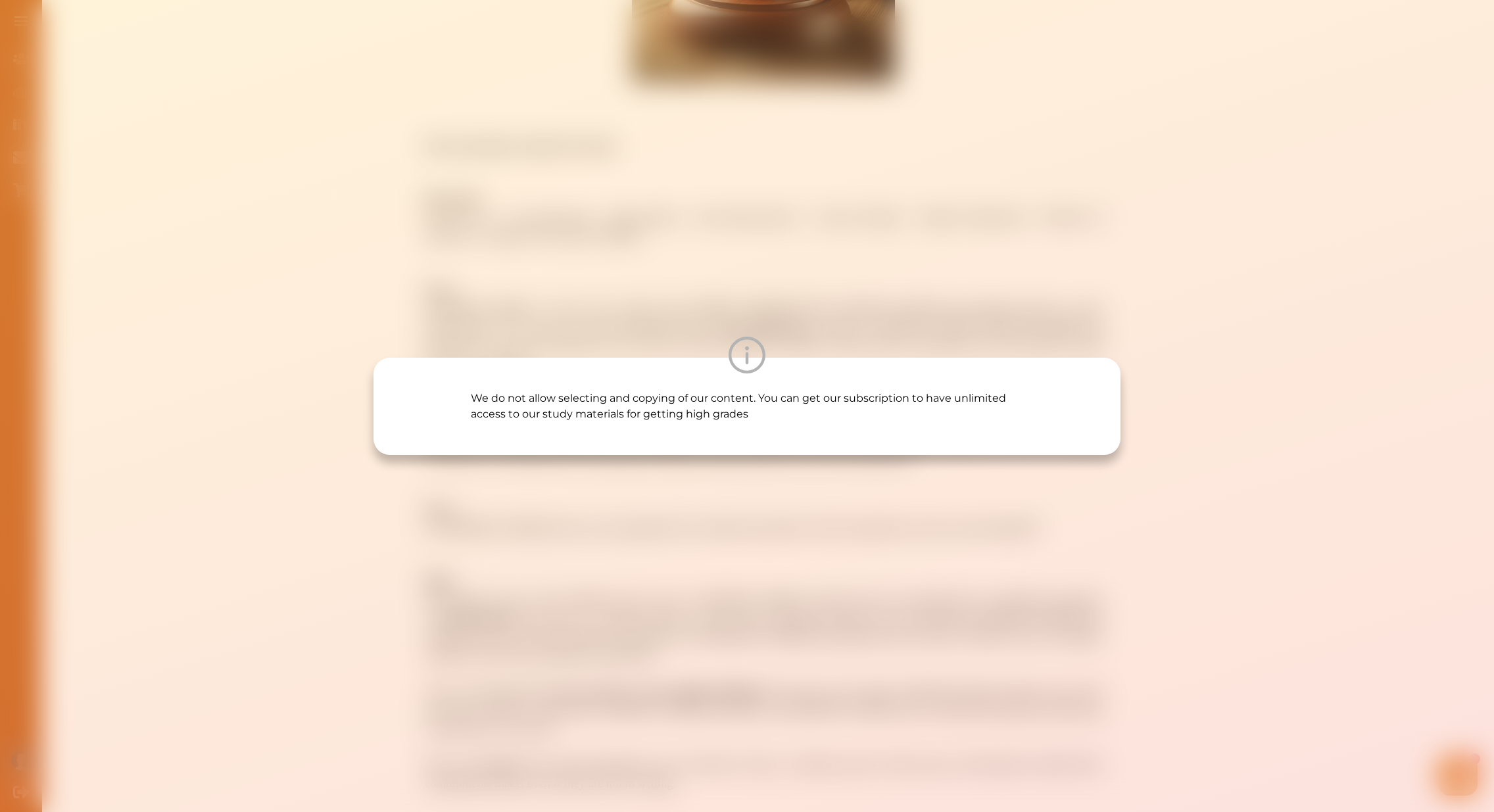
click at [724, 514] on div "We do not allow selecting and copying of our content. You can get our subscript…" at bounding box center [747, 406] width 1494 height 812
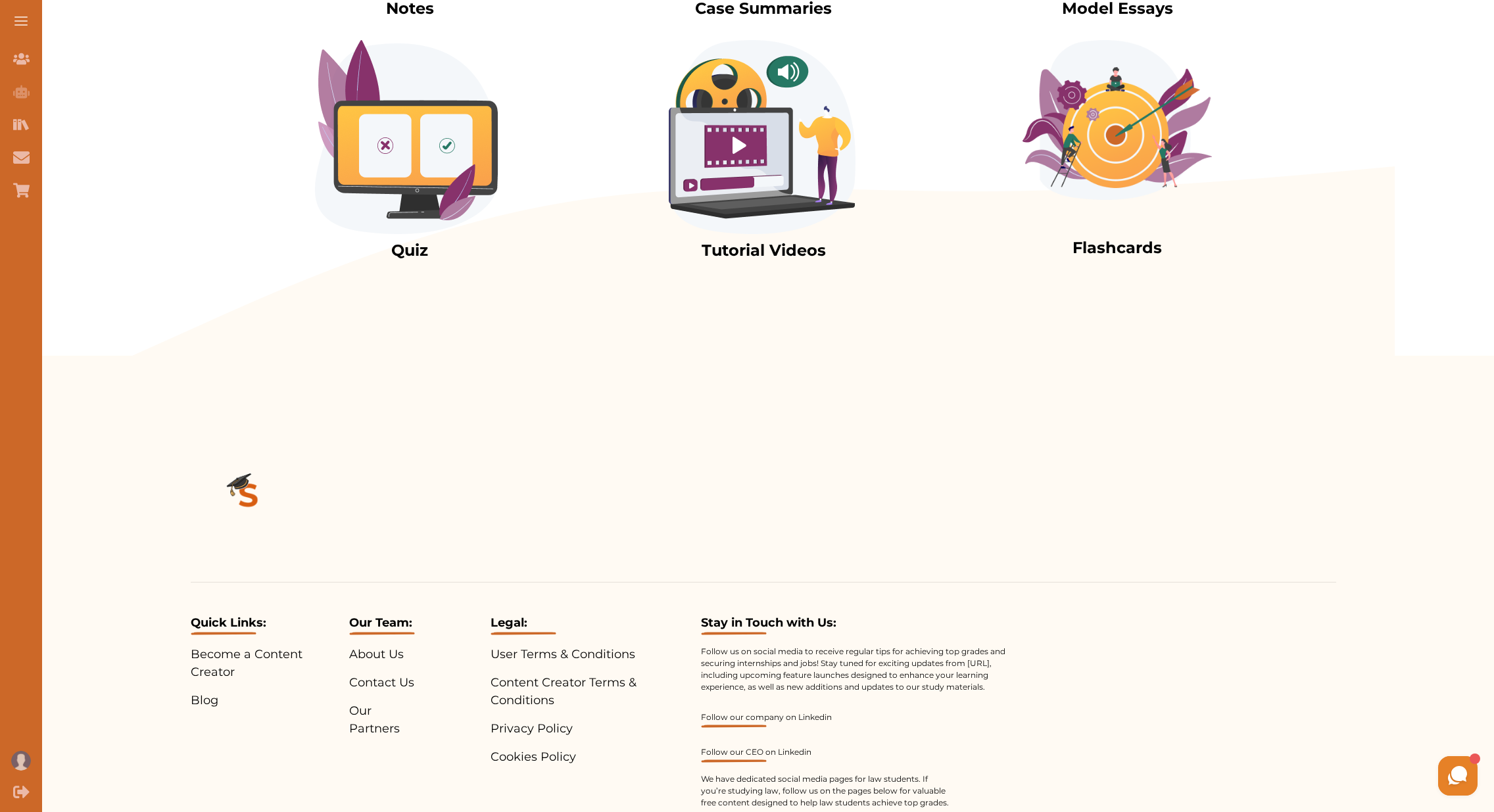
scroll to position [1266, 0]
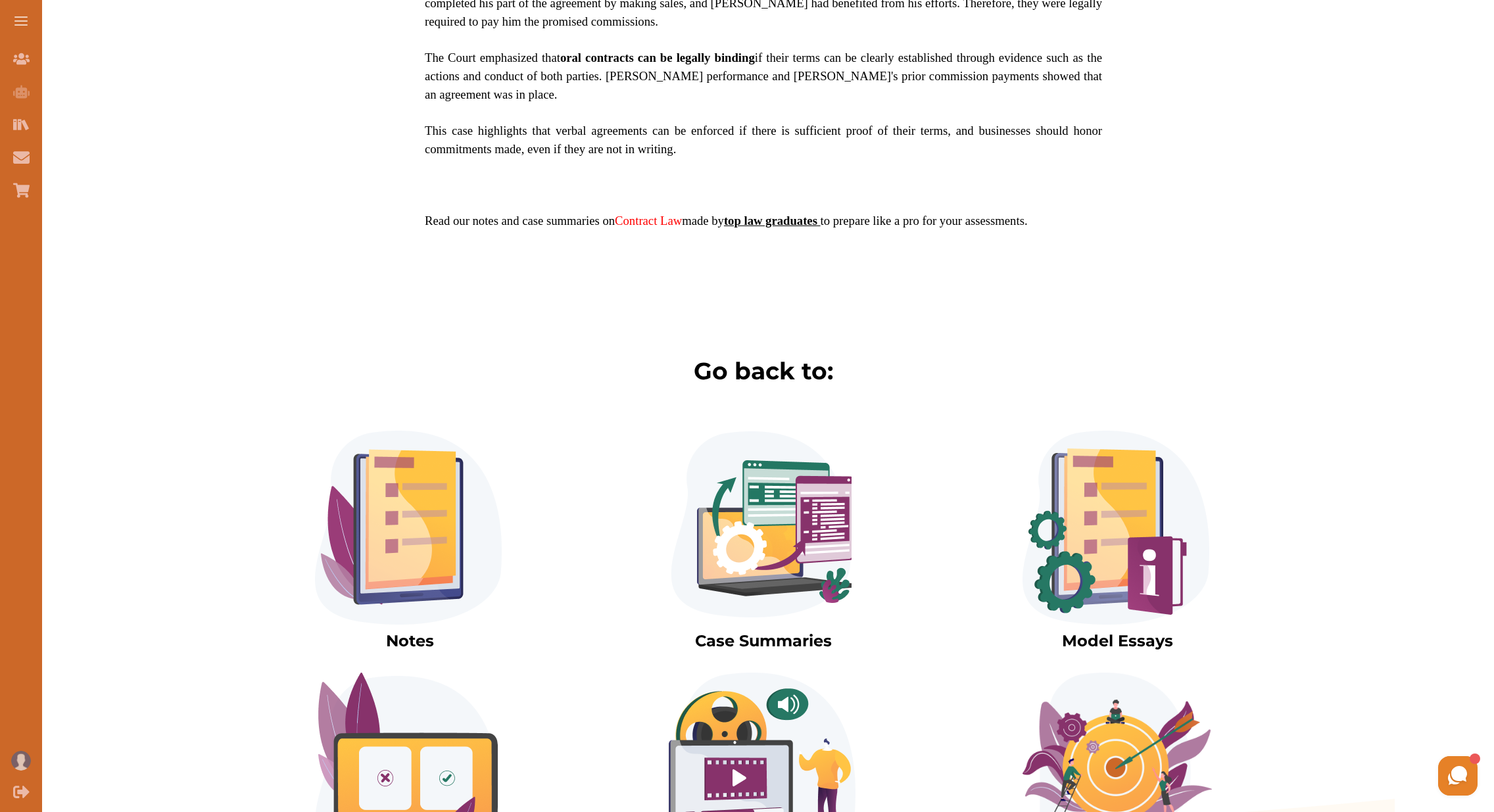
click at [441, 498] on img at bounding box center [408, 527] width 186 height 194
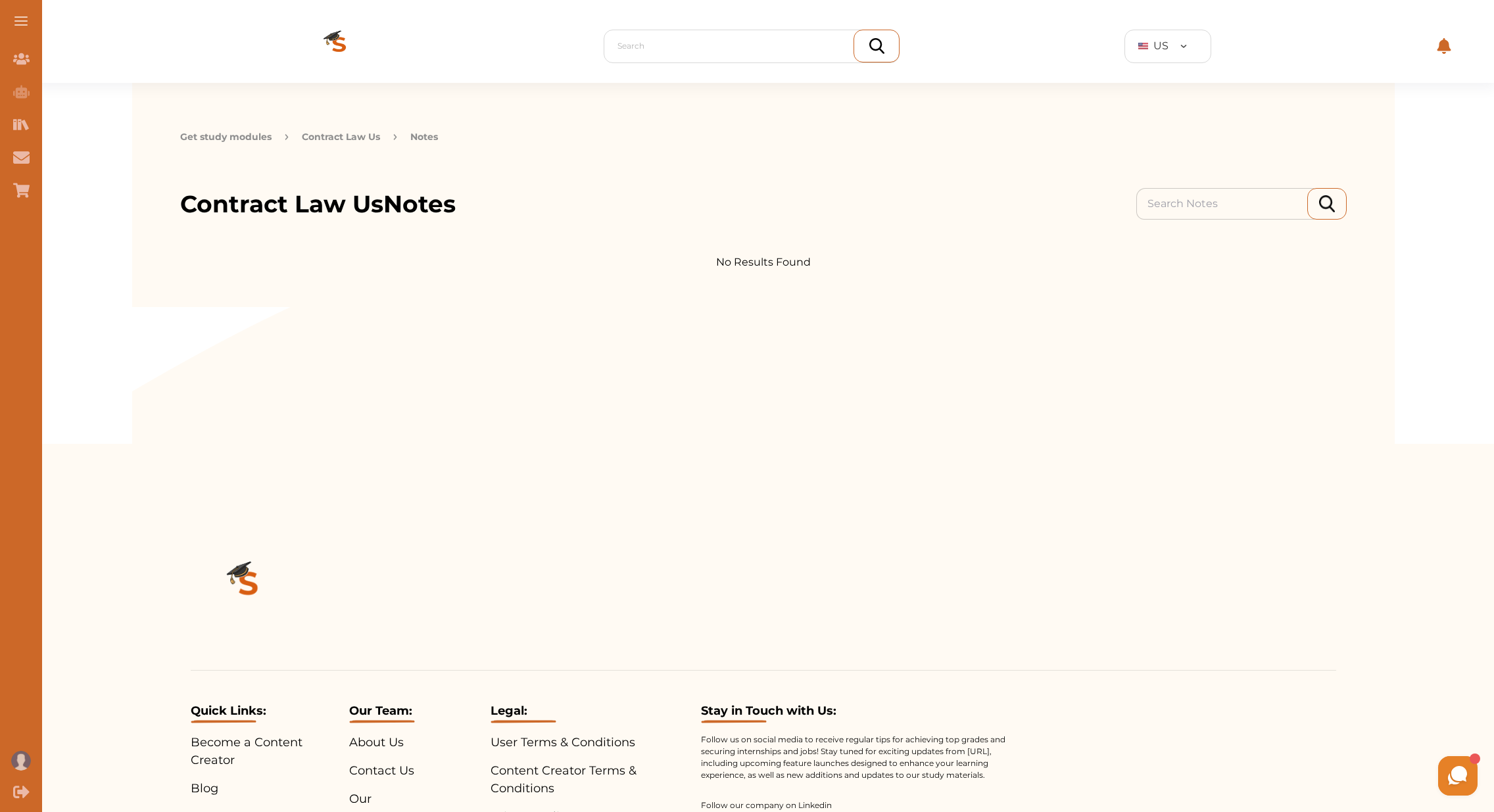
click at [244, 138] on button "Get study modules" at bounding box center [226, 137] width 91 height 14
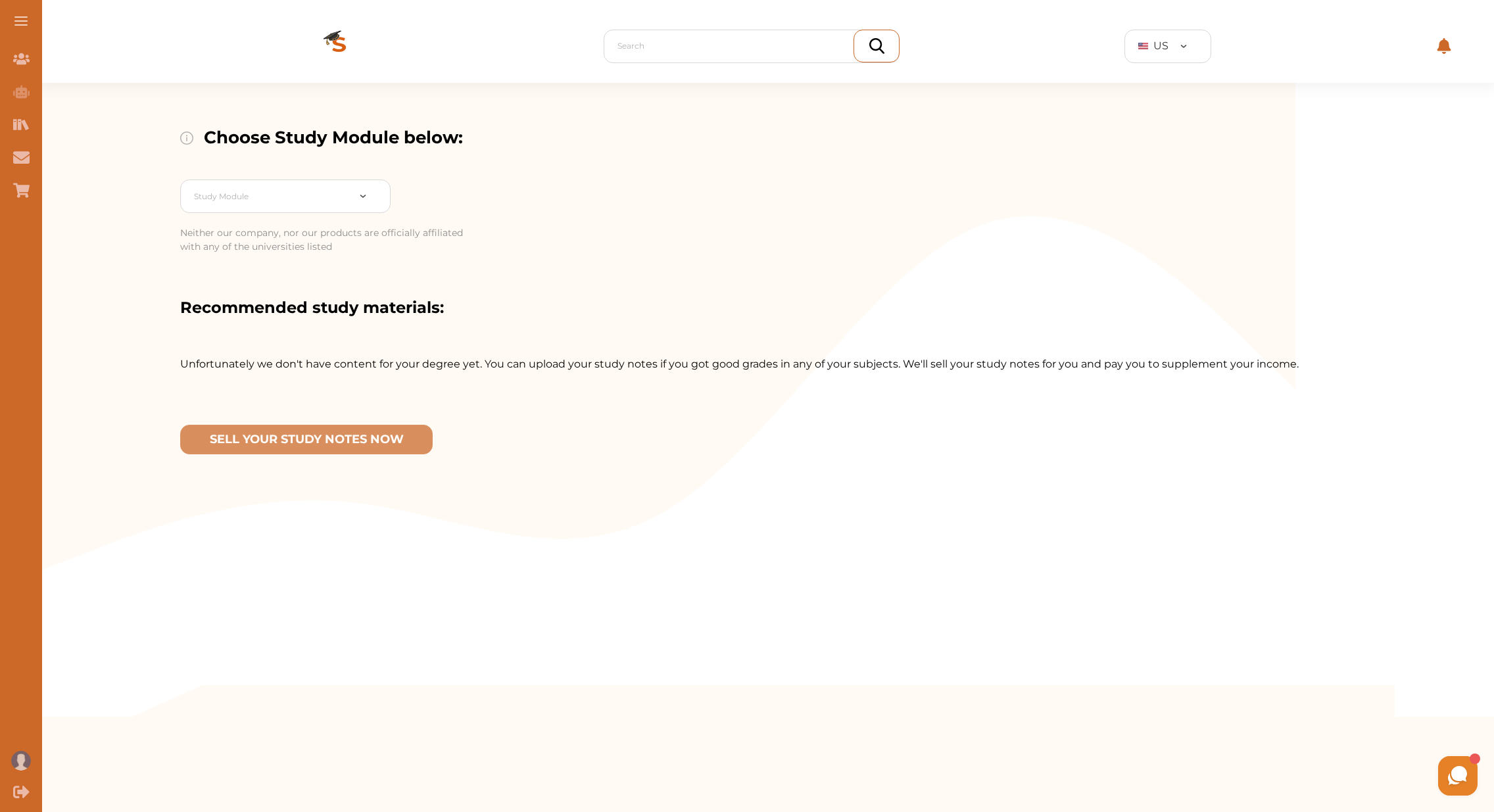
click at [26, 21] on span at bounding box center [21, 21] width 13 height 1
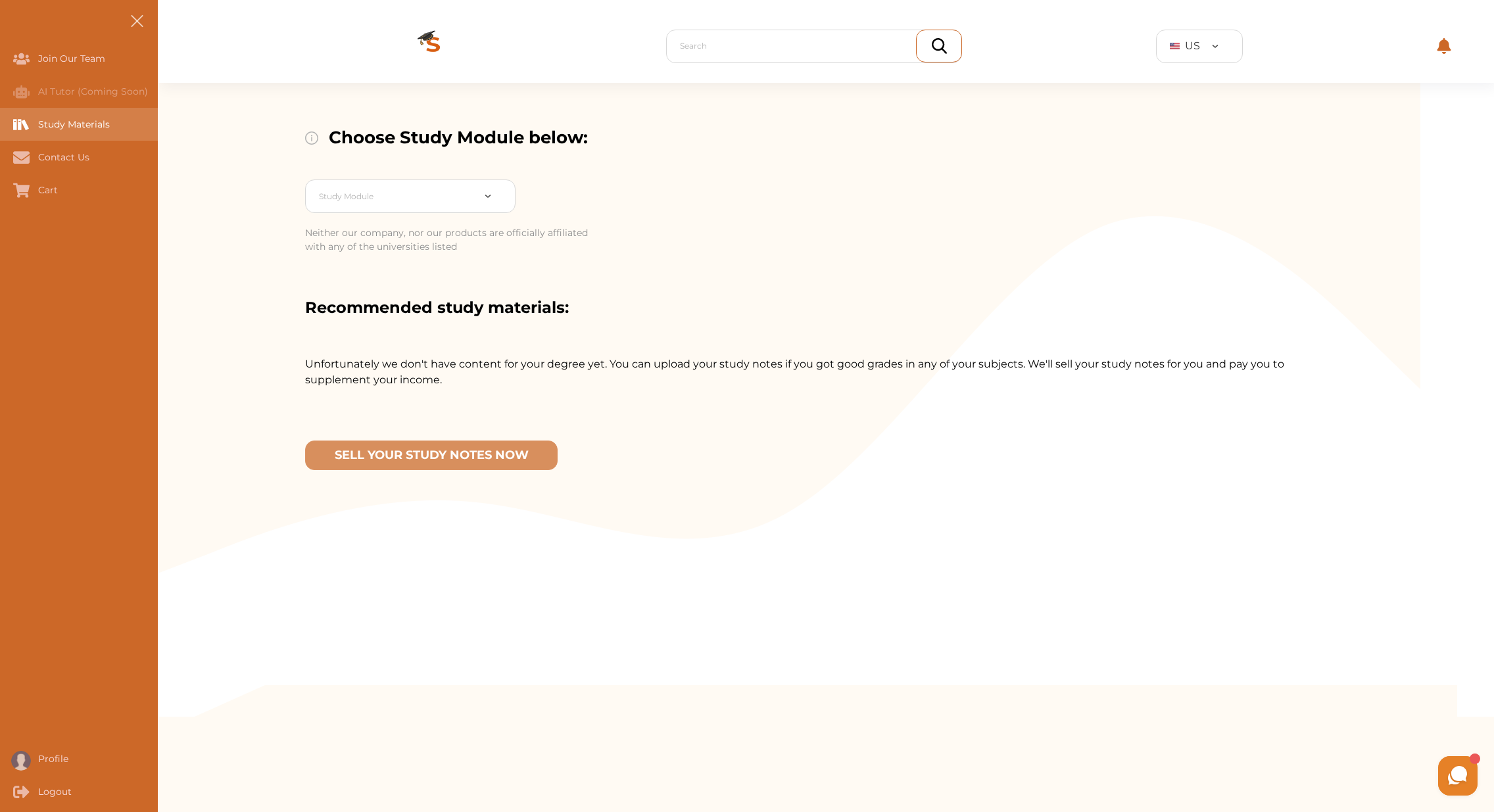
click at [0, 127] on div "Study Materials" at bounding box center [0, 124] width 0 height 33
click at [0, 128] on div "Study Materials" at bounding box center [0, 124] width 0 height 33
click at [0, 119] on div "Study Materials" at bounding box center [0, 124] width 0 height 33
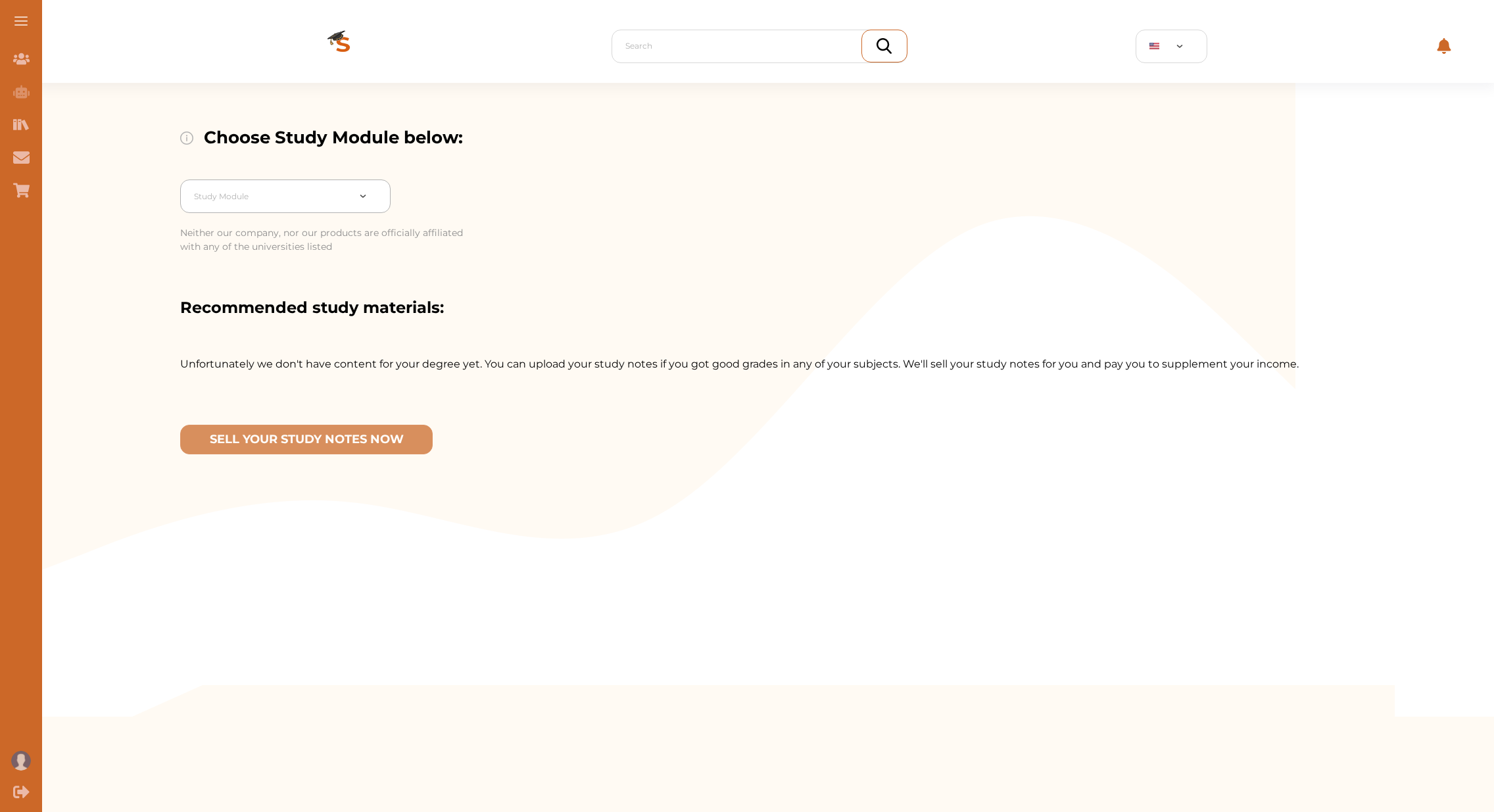
click at [294, 197] on div at bounding box center [270, 196] width 154 height 18
click at [143, 151] on div "Choose Study Module below: 3 results available. Use Up and Down to choose optio…" at bounding box center [764, 383] width 1461 height 602
click at [17, 16] on span at bounding box center [21, 17] width 13 height 1
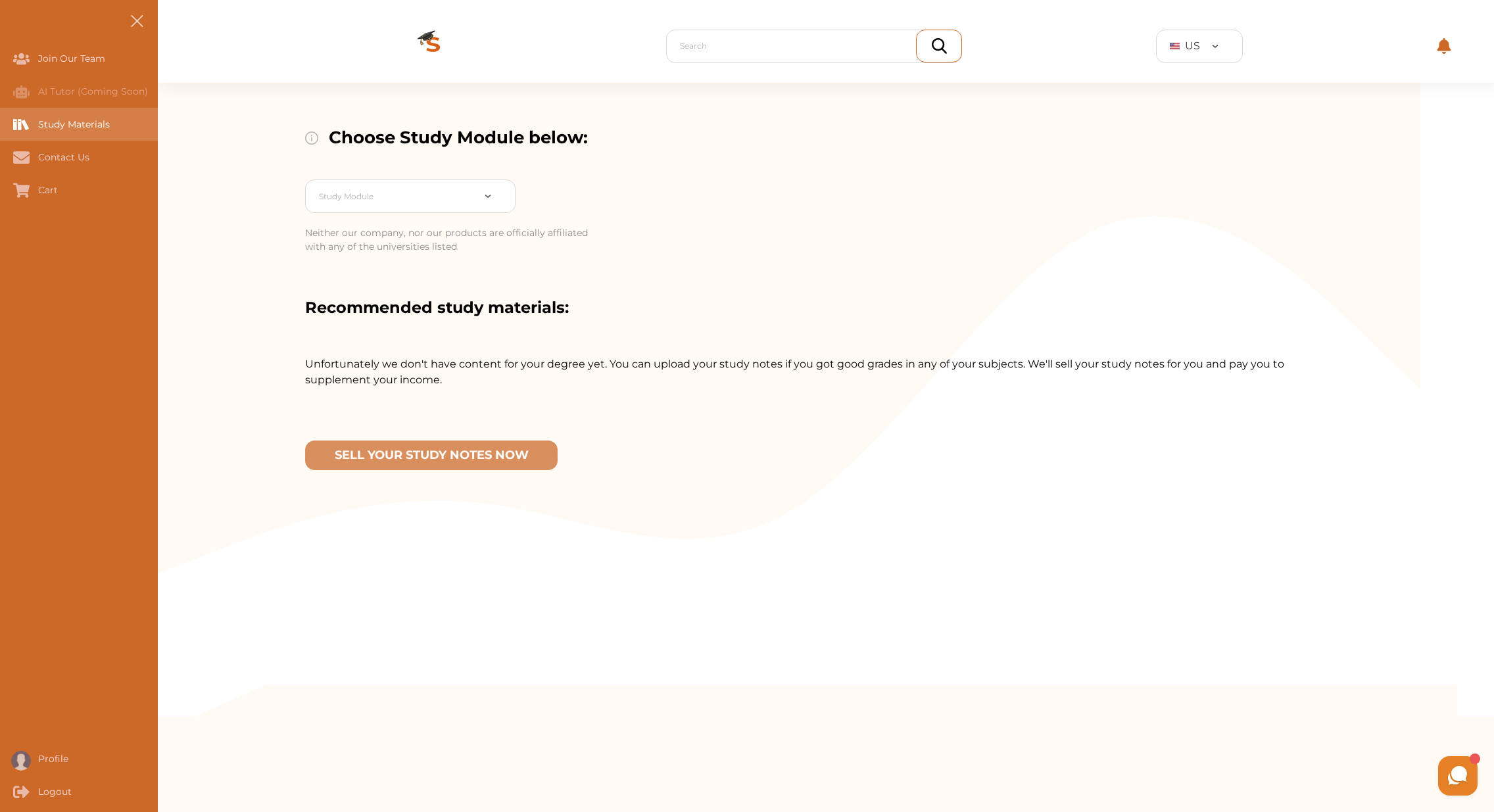
click at [0, 120] on div "Study Materials" at bounding box center [0, 124] width 0 height 33
click at [0, 122] on div "Study Materials" at bounding box center [0, 124] width 0 height 33
click at [111, 57] on div "Join Our Team" at bounding box center [79, 58] width 158 height 33
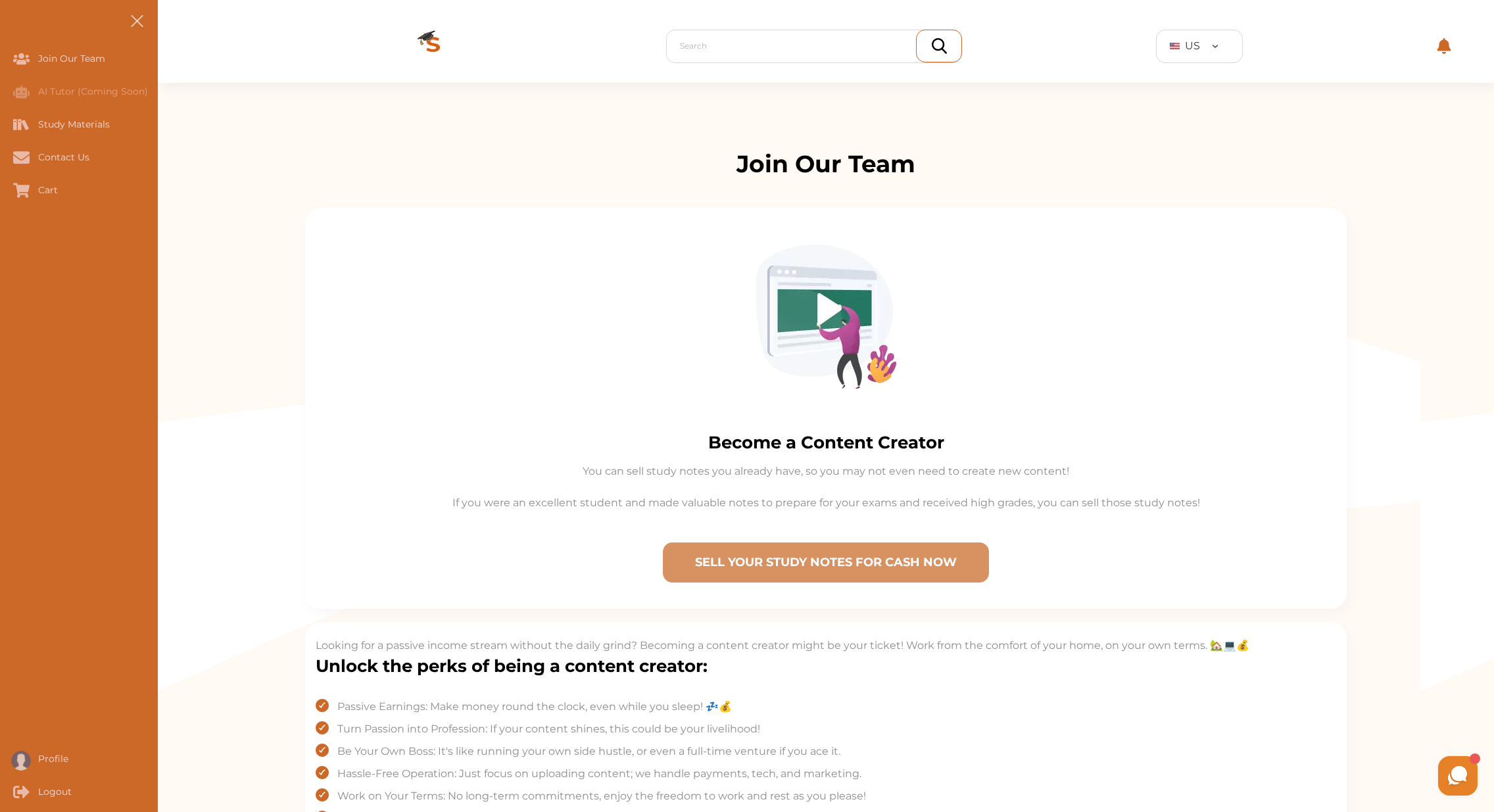
click at [439, 41] on img at bounding box center [433, 46] width 105 height 74
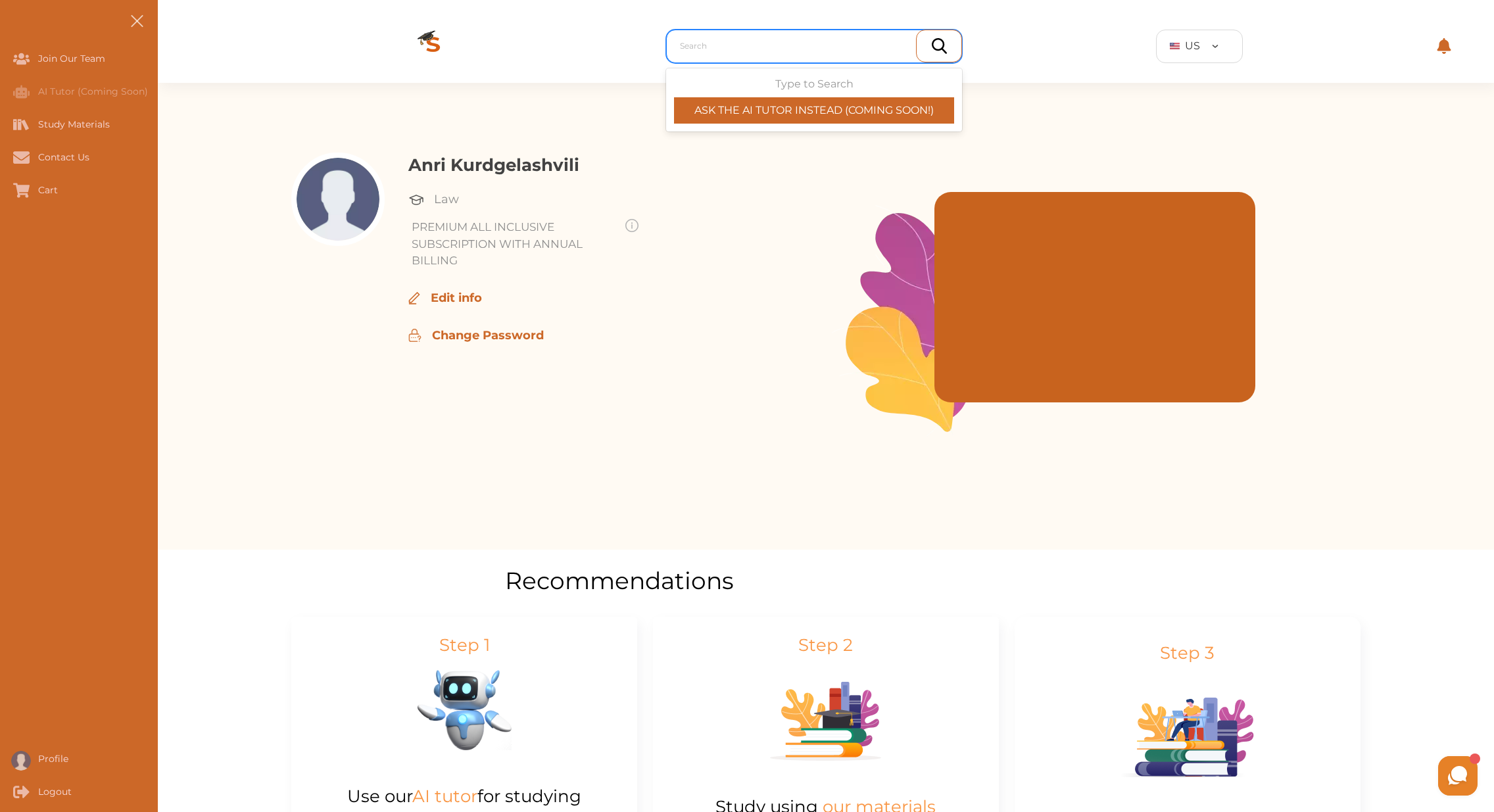
click at [739, 40] on div at bounding box center [817, 46] width 275 height 18
drag, startPoint x: 863, startPoint y: 114, endPoint x: 936, endPoint y: 111, distance: 73.1
click at [936, 111] on p "ASK THE AI TUTOR INSTEAD (COMING SOON!)" at bounding box center [814, 110] width 280 height 15
drag, startPoint x: 934, startPoint y: 110, endPoint x: 825, endPoint y: 97, distance: 109.8
click at [825, 97] on div "ASK THE AI TUTOR INSTEAD (COMING SOON!)" at bounding box center [814, 111] width 280 height 27
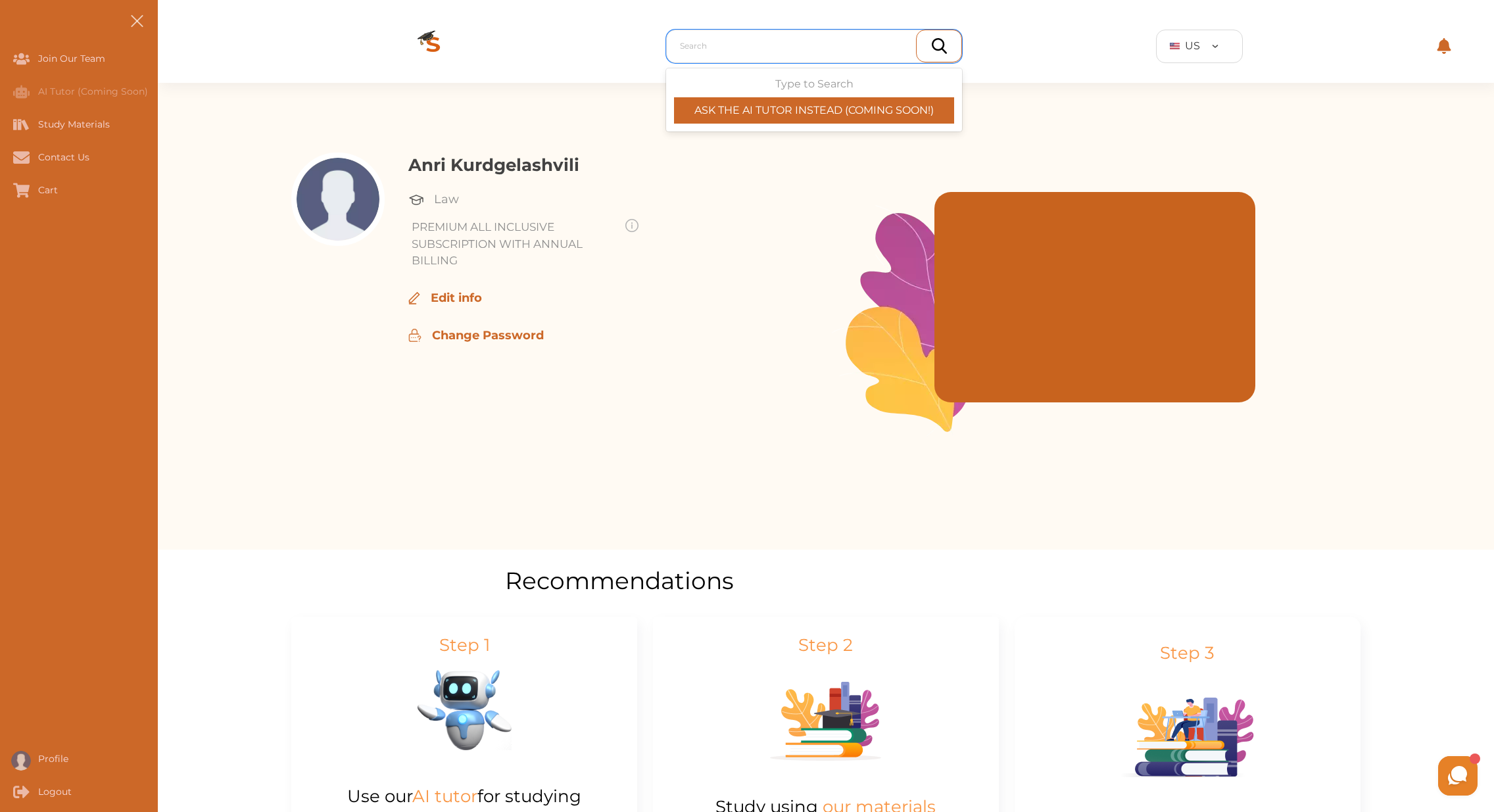
click at [810, 97] on div "ASK THE AI TUTOR INSTEAD (COMING SOON!)" at bounding box center [814, 111] width 280 height 27
